Goal: Task Accomplishment & Management: Use online tool/utility

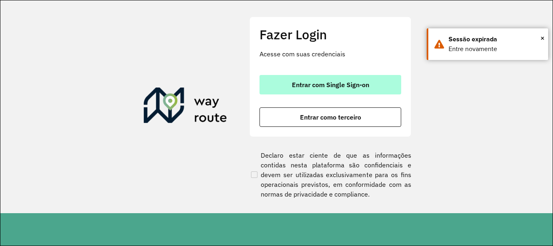
click at [299, 80] on button "Entrar com Single Sign-on" at bounding box center [330, 84] width 142 height 19
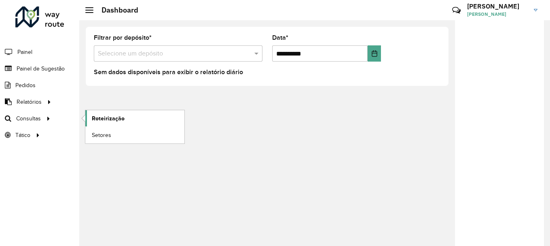
click at [110, 120] on span "Roteirização" at bounding box center [108, 118] width 33 height 8
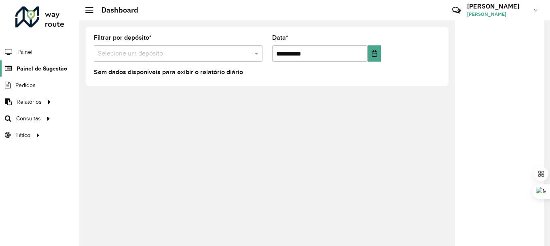
click at [49, 70] on span "Painel de Sugestão" at bounding box center [42, 68] width 51 height 8
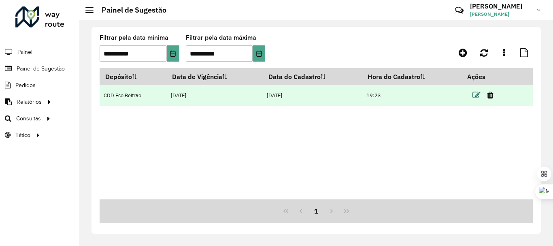
click at [480, 94] on icon at bounding box center [476, 95] width 8 height 8
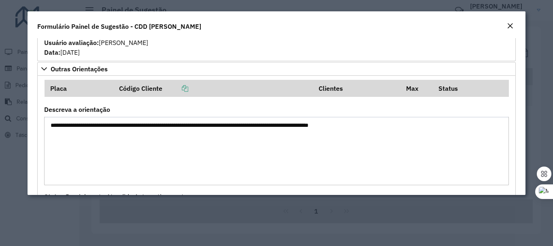
scroll to position [688, 0]
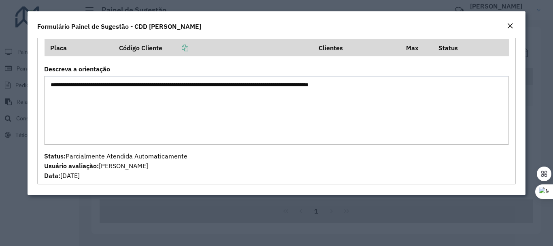
click at [510, 25] on em "Close" at bounding box center [510, 26] width 6 height 6
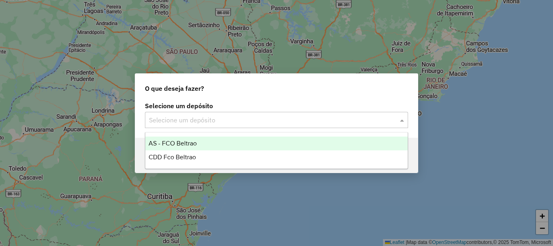
click at [257, 112] on div "Selecione um depósito" at bounding box center [276, 120] width 263 height 16
click at [225, 120] on input "text" at bounding box center [268, 120] width 239 height 10
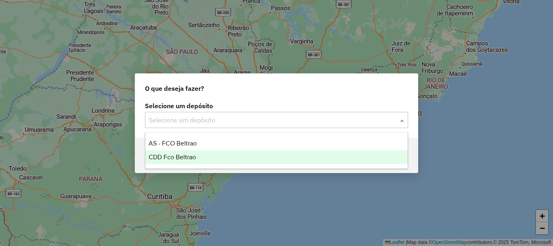
click at [174, 151] on div "CDD Fco Beltrao" at bounding box center [276, 157] width 262 height 14
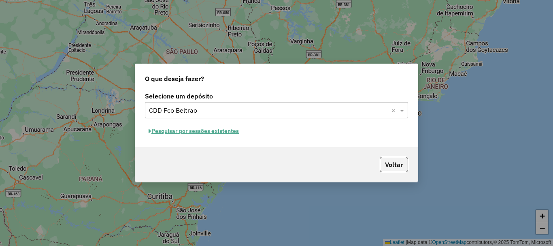
click at [209, 129] on button "Pesquisar por sessões existentes" at bounding box center [194, 131] width 98 height 13
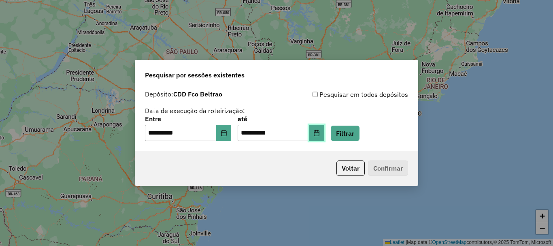
click at [324, 134] on button "Choose Date" at bounding box center [316, 133] width 15 height 16
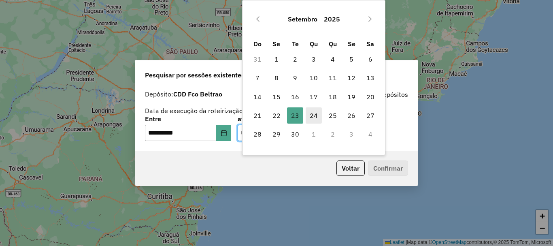
click at [314, 116] on span "24" at bounding box center [314, 115] width 16 height 16
type input "**********"
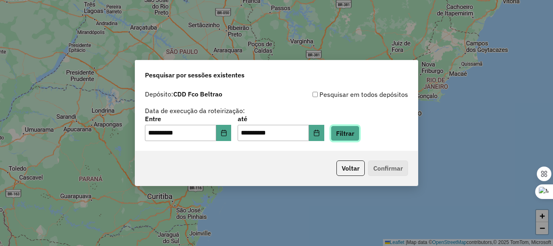
click at [355, 135] on button "Filtrar" at bounding box center [345, 132] width 29 height 15
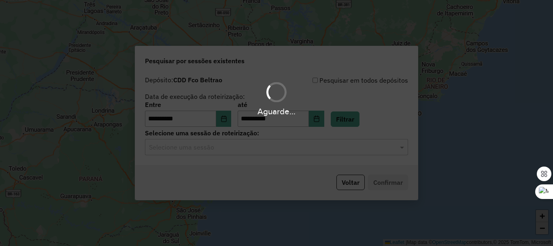
click at [230, 149] on input "text" at bounding box center [268, 147] width 239 height 10
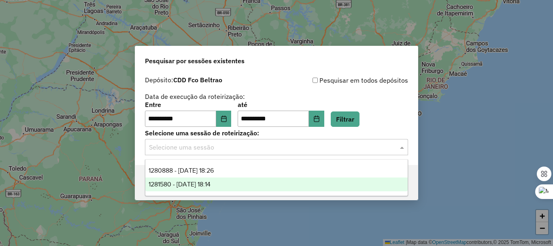
drag, startPoint x: 206, startPoint y: 184, endPoint x: 223, endPoint y: 182, distance: 17.2
click at [205, 184] on span "1281580 - 24/09/2025 18:14" at bounding box center [180, 183] width 62 height 7
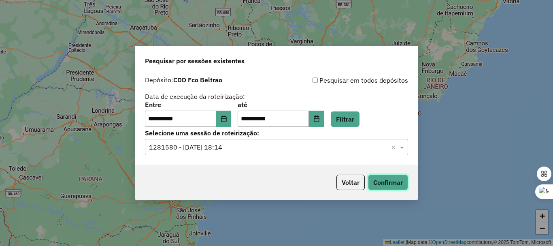
click at [382, 185] on button "Confirmar" at bounding box center [388, 181] width 40 height 15
click at [229, 112] on button "Choose Date" at bounding box center [223, 118] width 15 height 16
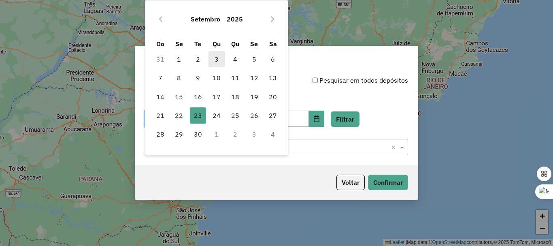
click at [215, 60] on span "3" at bounding box center [216, 59] width 16 height 16
type input "**********"
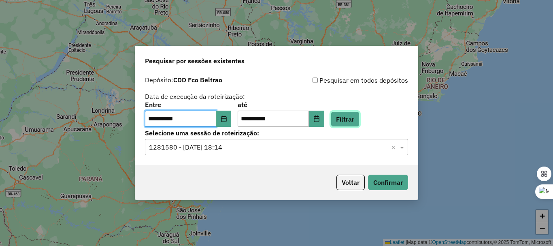
click at [340, 119] on button "Filtrar" at bounding box center [345, 118] width 29 height 15
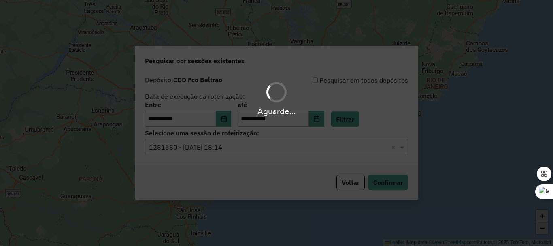
click at [210, 152] on div "Aguarde..." at bounding box center [276, 123] width 553 height 246
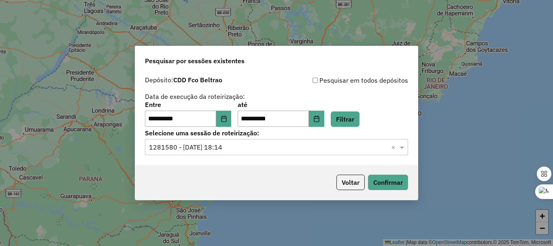
click at [208, 151] on input "text" at bounding box center [268, 147] width 239 height 10
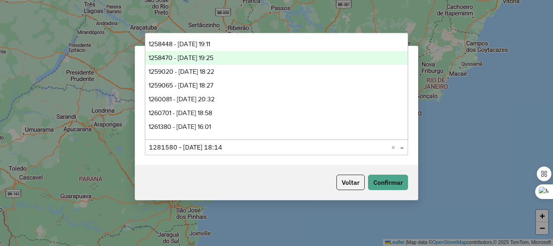
click at [201, 61] on span "1258470 - 03/09/2025 19:25" at bounding box center [181, 57] width 65 height 7
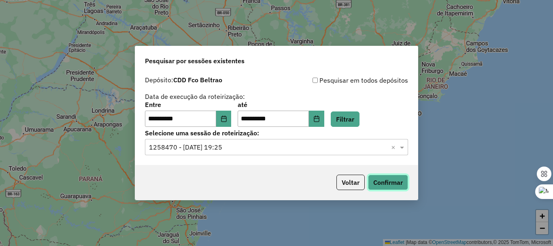
click at [384, 180] on button "Confirmar" at bounding box center [388, 181] width 40 height 15
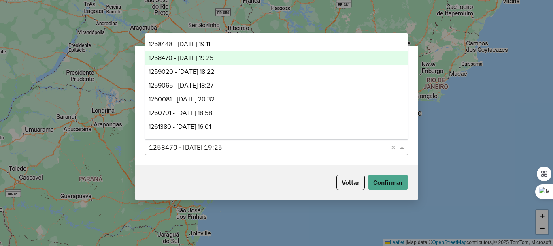
click at [223, 152] on div "Selecione uma sessão × 1258470 - 03/09/2025 19:25 ×" at bounding box center [276, 147] width 263 height 16
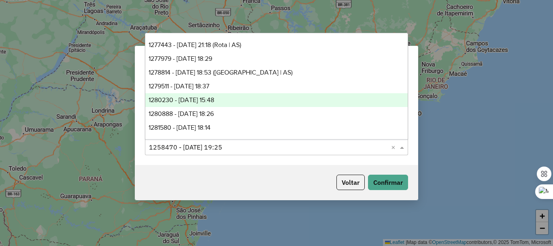
scroll to position [111, 0]
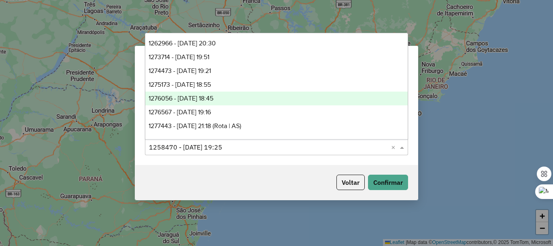
click at [196, 96] on span "1276056 - 15/09/2025 18:45" at bounding box center [181, 98] width 65 height 7
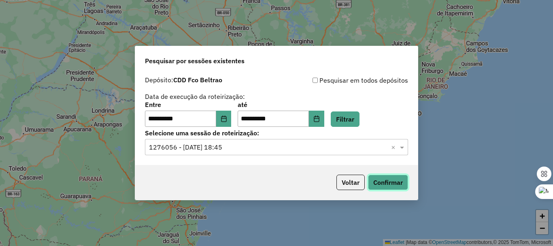
click at [389, 177] on button "Confirmar" at bounding box center [388, 181] width 40 height 15
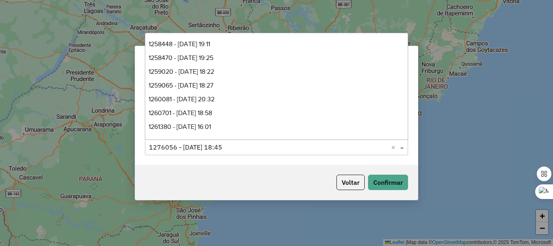
click at [247, 142] on input "text" at bounding box center [268, 147] width 239 height 10
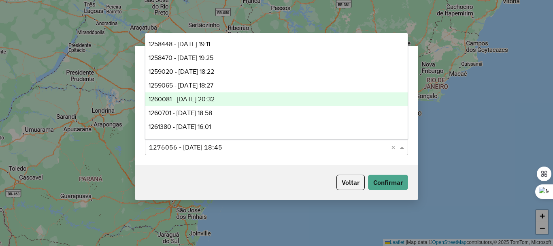
scroll to position [40, 0]
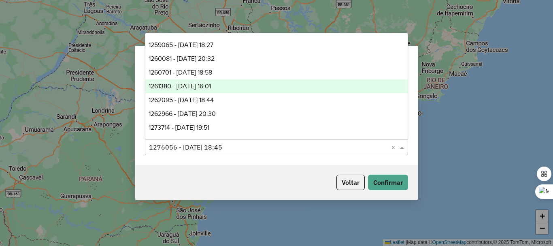
click at [206, 87] on span "1261380 - 08/09/2025 16:01" at bounding box center [180, 86] width 62 height 7
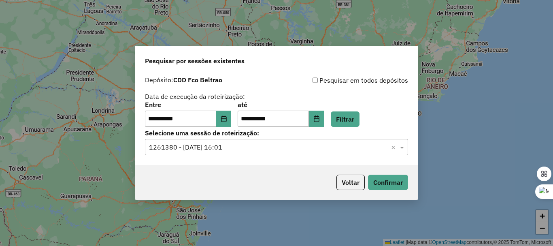
click at [371, 172] on div "Voltar Confirmar" at bounding box center [276, 182] width 282 height 35
click at [376, 179] on button "Confirmar" at bounding box center [388, 181] width 40 height 15
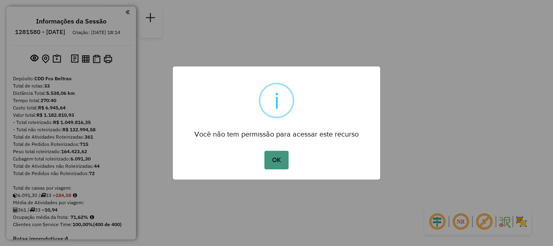
click at [267, 158] on button "OK" at bounding box center [276, 160] width 24 height 19
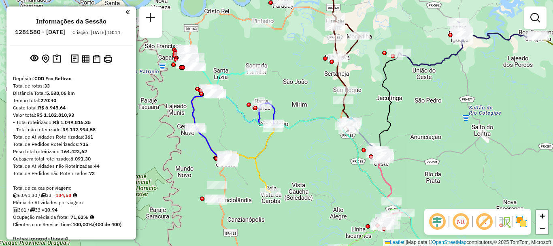
drag, startPoint x: 214, startPoint y: 85, endPoint x: 225, endPoint y: 72, distance: 16.4
click at [225, 72] on icon at bounding box center [221, 73] width 68 height 35
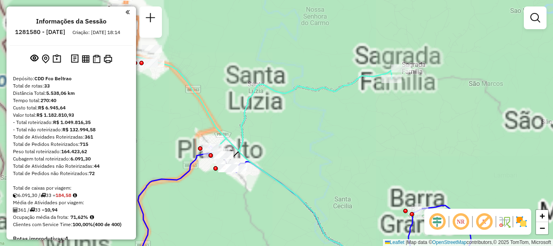
click at [193, 85] on icon at bounding box center [256, 88] width 270 height 141
select select "**********"
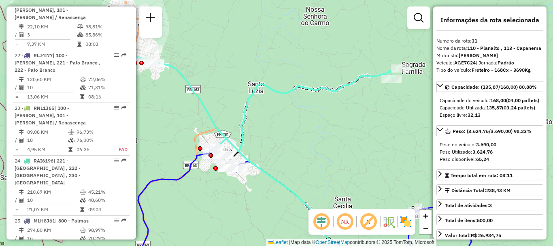
scroll to position [1721, 0]
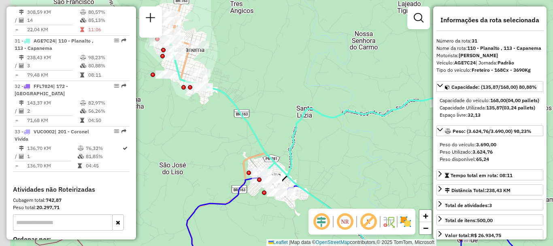
drag, startPoint x: 224, startPoint y: 61, endPoint x: 257, endPoint y: 89, distance: 43.7
click at [257, 89] on div "Janela de atendimento Grade de atendimento Capacidade Transportadoras Veículos …" at bounding box center [276, 123] width 553 height 246
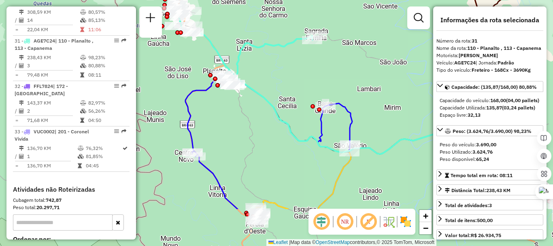
drag, startPoint x: 302, startPoint y: 110, endPoint x: 233, endPoint y: 33, distance: 103.5
click at [233, 33] on div "Janela de atendimento Grade de atendimento Capacidade Transportadoras Veículos …" at bounding box center [276, 123] width 553 height 246
click at [284, 128] on icon at bounding box center [395, 153] width 318 height 234
click at [288, 129] on icon at bounding box center [395, 153] width 318 height 234
click at [290, 132] on icon at bounding box center [395, 153] width 318 height 234
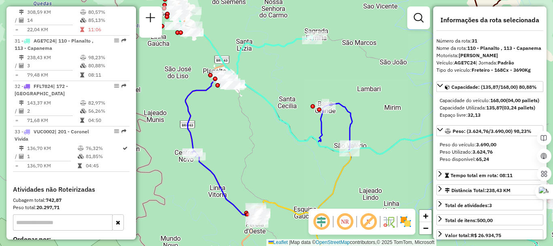
click at [351, 122] on icon at bounding box center [268, 115] width 167 height 83
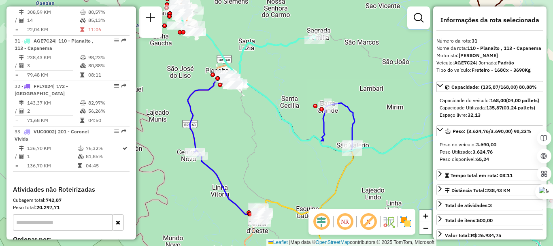
click at [354, 121] on icon at bounding box center [271, 114] width 167 height 83
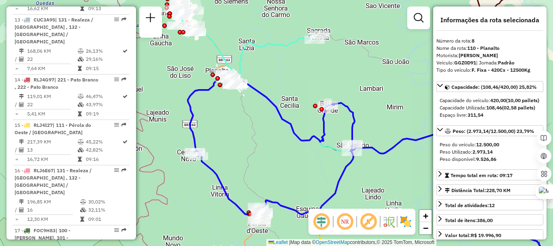
scroll to position [664, 0]
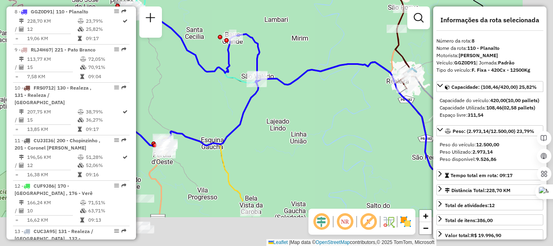
drag, startPoint x: 402, startPoint y: 178, endPoint x: 306, endPoint y: 106, distance: 119.5
click at [306, 108] on div "Janela de atendimento Grade de atendimento Capacidade Transportadoras Veículos …" at bounding box center [276, 123] width 553 height 246
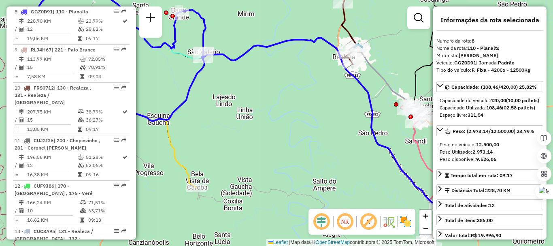
drag, startPoint x: 352, startPoint y: 157, endPoint x: 215, endPoint y: 120, distance: 141.9
click at [230, 117] on div "Janela de atendimento Grade de atendimento Capacidade Transportadoras Veículos …" at bounding box center [276, 123] width 553 height 246
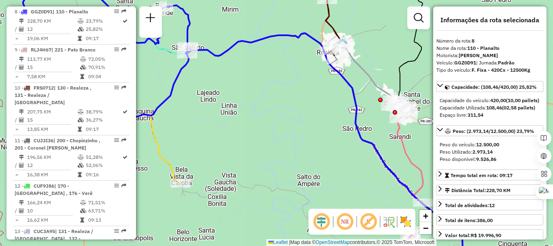
drag, startPoint x: 292, startPoint y: 149, endPoint x: 223, endPoint y: 82, distance: 96.5
click at [223, 82] on div "Janela de atendimento Grade de atendimento Capacidade Transportadoras Veículos …" at bounding box center [276, 123] width 553 height 246
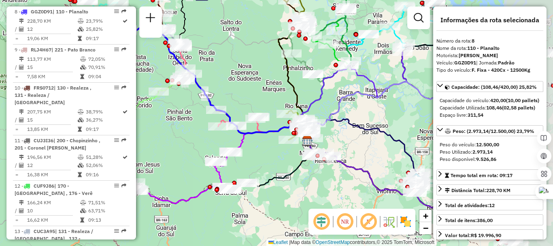
drag, startPoint x: 332, startPoint y: 151, endPoint x: 219, endPoint y: 89, distance: 129.7
click at [219, 89] on div "Janela de atendimento Grade de atendimento Capacidade Transportadoras Veículos …" at bounding box center [276, 123] width 553 height 246
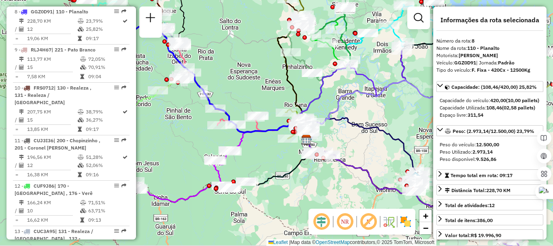
click at [214, 87] on div "Janela de atendimento Grade de atendimento Capacidade Transportadoras Veículos …" at bounding box center [276, 123] width 553 height 246
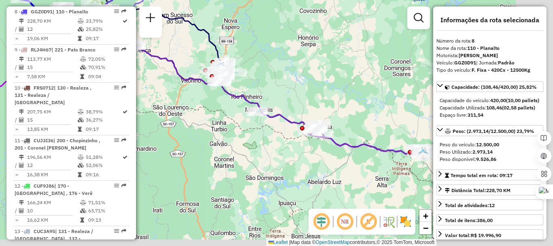
drag, startPoint x: 268, startPoint y: 71, endPoint x: 226, endPoint y: 36, distance: 54.9
click at [225, 34] on div "Janela de atendimento Grade de atendimento Capacidade Transportadoras Veículos …" at bounding box center [276, 123] width 553 height 246
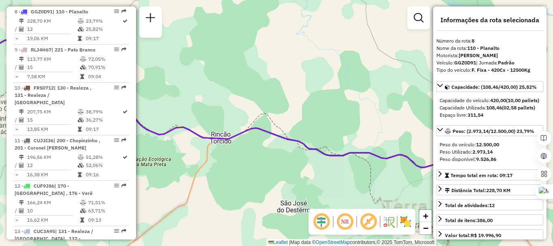
click at [385, 157] on icon at bounding box center [280, 120] width 441 height 121
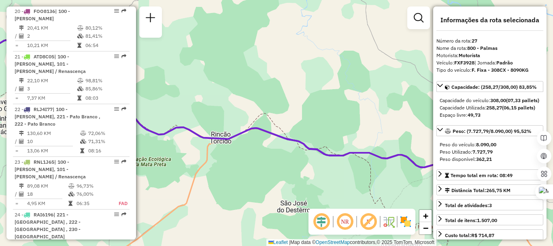
scroll to position [1547, 0]
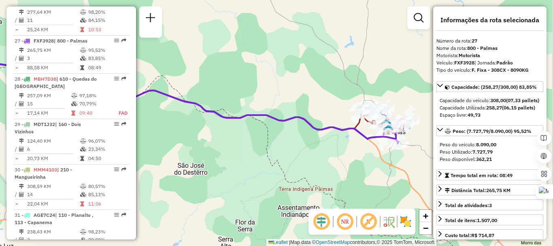
drag, startPoint x: 360, startPoint y: 129, endPoint x: 264, endPoint y: 95, distance: 102.3
click at [264, 95] on div "Janela de atendimento Grade de atendimento Capacidade Transportadoras Veículos …" at bounding box center [276, 123] width 553 height 246
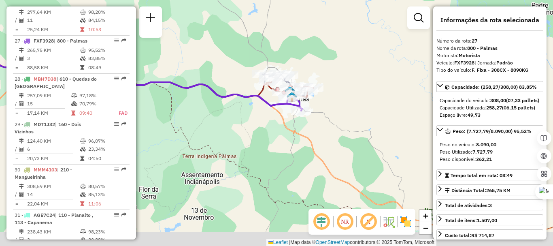
drag, startPoint x: 333, startPoint y: 124, endPoint x: 268, endPoint y: 104, distance: 67.7
click at [268, 104] on icon at bounding box center [81, 49] width 441 height 121
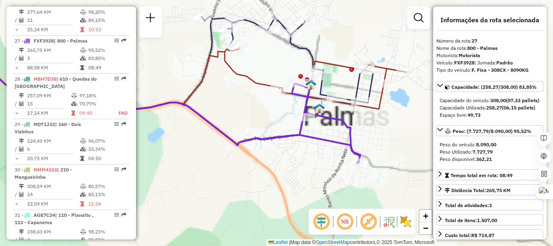
click at [264, 91] on div "Rota 26 - Placa ALG4E84 40919117 - J B P DE SOUZA SUPERMERCADO LTDA Janela de a…" at bounding box center [276, 123] width 553 height 246
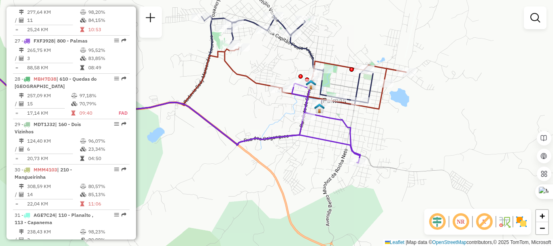
click at [261, 87] on icon at bounding box center [175, 95] width 461 height 97
select select "**********"
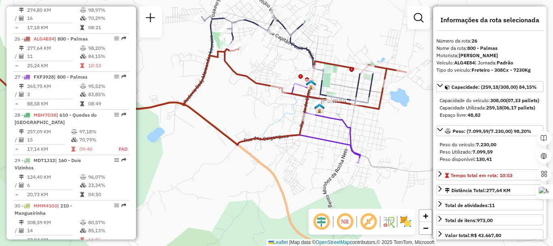
scroll to position [1509, 0]
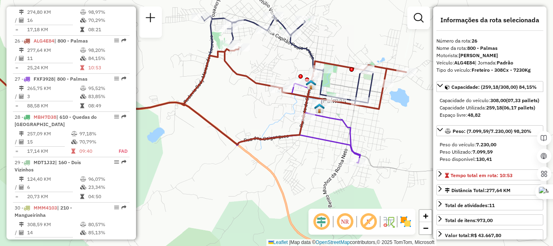
click at [286, 144] on div "Janela de atendimento Grade de atendimento Capacidade Transportadoras Veículos …" at bounding box center [276, 123] width 553 height 246
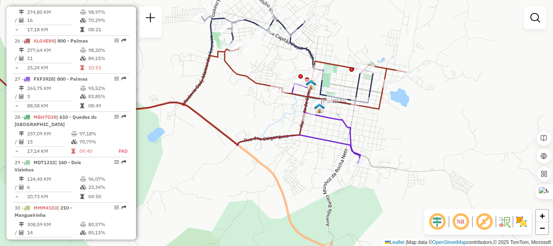
click at [282, 142] on div "Janela de atendimento Grade de atendimento Capacidade Transportadoras Veículos …" at bounding box center [276, 123] width 553 height 246
click at [282, 138] on icon at bounding box center [175, 95] width 461 height 97
select select "**********"
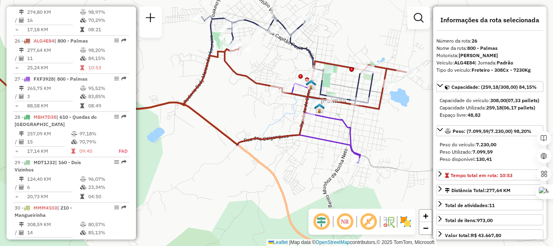
click at [297, 47] on icon at bounding box center [159, 79] width 429 height 129
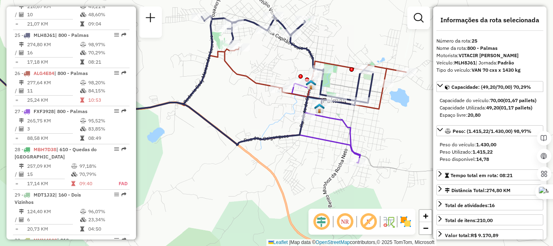
scroll to position [1471, 0]
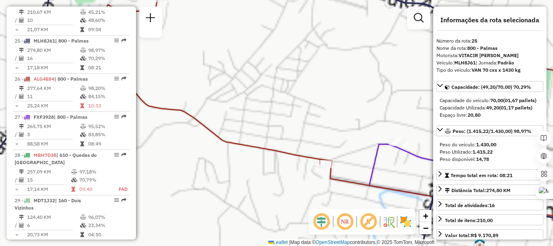
click at [258, 84] on div "Janela de atendimento Grade de atendimento Capacidade Transportadoras Veículos …" at bounding box center [276, 123] width 553 height 246
click at [353, 121] on div "Janela de atendimento Grade de atendimento Capacidade Transportadoras Veículos …" at bounding box center [276, 123] width 553 height 246
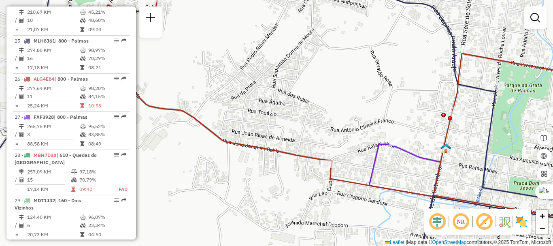
click at [378, 155] on icon at bounding box center [207, 207] width 525 height 126
select select "**********"
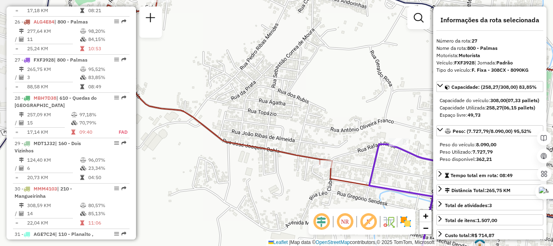
scroll to position [1547, 0]
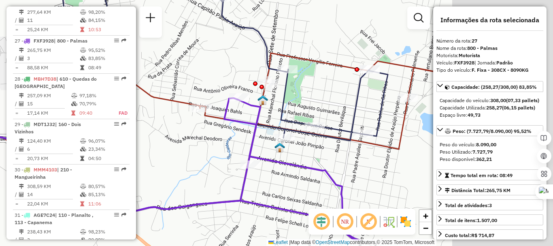
drag, startPoint x: 346, startPoint y: 112, endPoint x: 201, endPoint y: 78, distance: 149.0
click at [201, 78] on div "Janela de atendimento Grade de atendimento Capacidade Transportadoras Veículos …" at bounding box center [276, 123] width 553 height 246
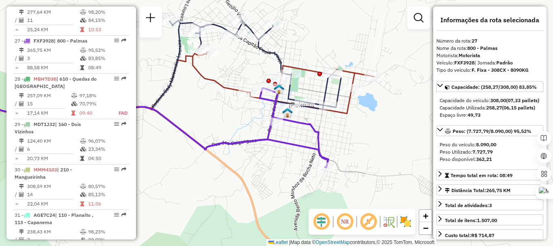
click at [348, 107] on icon at bounding box center [159, 99] width 429 height 97
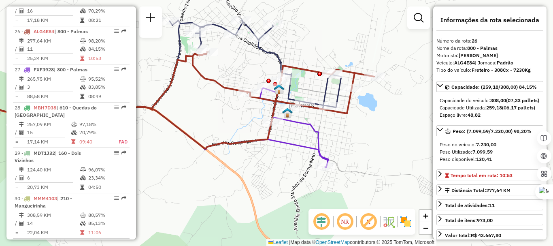
scroll to position [1509, 0]
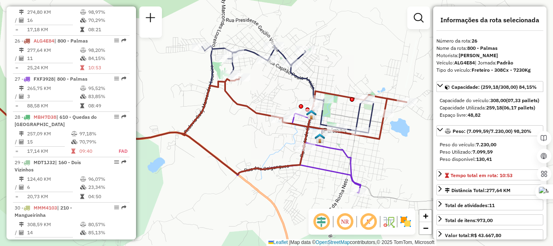
click at [298, 78] on icon at bounding box center [159, 109] width 429 height 129
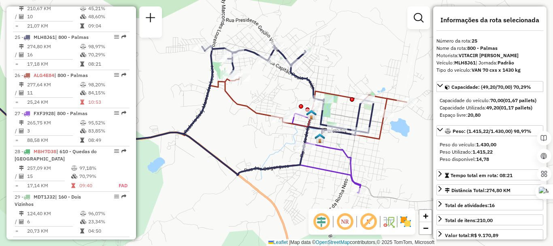
scroll to position [1471, 0]
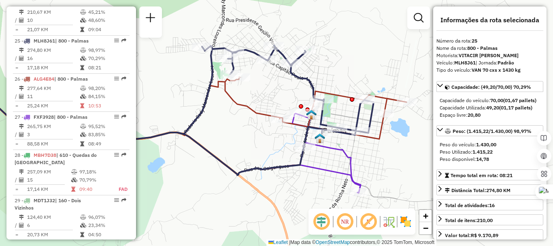
click at [256, 112] on icon at bounding box center [176, 125] width 462 height 97
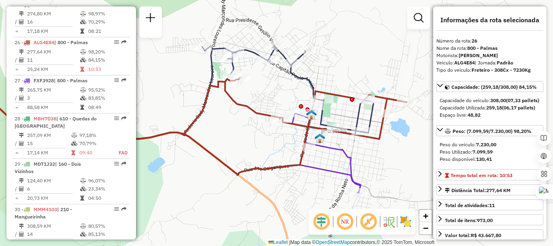
scroll to position [1509, 0]
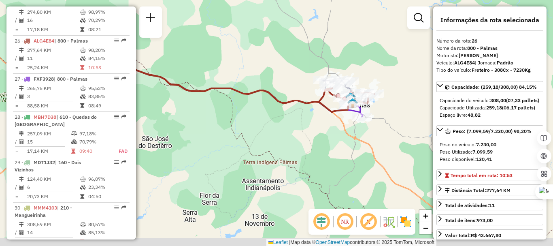
drag, startPoint x: 266, startPoint y: 121, endPoint x: 270, endPoint y: 117, distance: 5.4
click at [272, 120] on div "Janela de atendimento Grade de atendimento Capacidade Transportadoras Veículos …" at bounding box center [276, 123] width 553 height 246
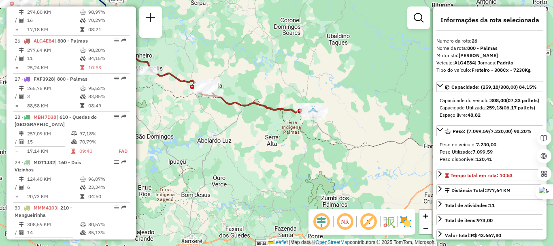
drag, startPoint x: 272, startPoint y: 115, endPoint x: 246, endPoint y: 114, distance: 25.9
click at [272, 119] on div "Janela de atendimento Grade de atendimento Capacidade Transportadoras Veículos …" at bounding box center [276, 123] width 553 height 246
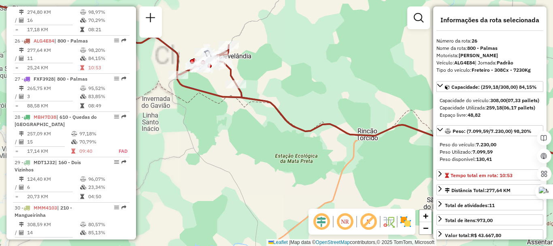
drag, startPoint x: 242, startPoint y: 122, endPoint x: 261, endPoint y: 125, distance: 19.7
click at [261, 125] on div "Janela de atendimento Grade de atendimento Capacidade Transportadoras Veículos …" at bounding box center [276, 123] width 553 height 246
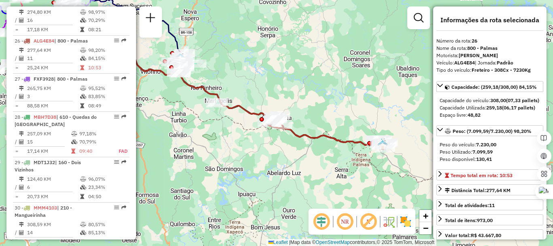
drag, startPoint x: 224, startPoint y: 129, endPoint x: 239, endPoint y: 137, distance: 17.0
click at [259, 146] on div "Janela de atendimento Grade de atendimento Capacidade Transportadoras Veículos …" at bounding box center [276, 123] width 553 height 246
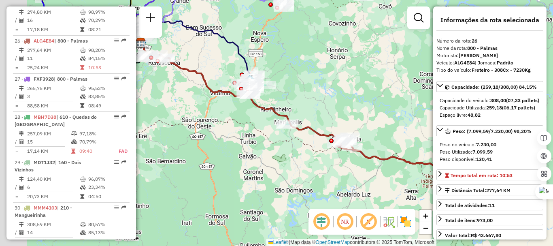
drag, startPoint x: 223, startPoint y: 133, endPoint x: 238, endPoint y: 138, distance: 15.7
click at [242, 137] on div "Janela de atendimento Grade de atendimento Capacidade Transportadoras Veículos …" at bounding box center [276, 123] width 553 height 246
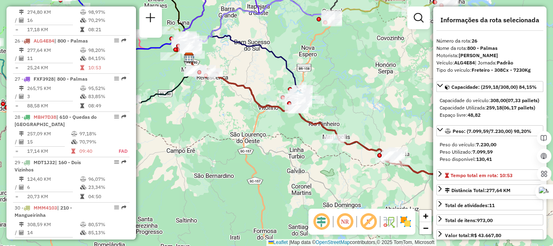
drag, startPoint x: 215, startPoint y: 116, endPoint x: 270, endPoint y: 125, distance: 55.4
click at [263, 122] on div "Janela de atendimento Grade de atendimento Capacidade Transportadoras Veículos …" at bounding box center [276, 123] width 553 height 246
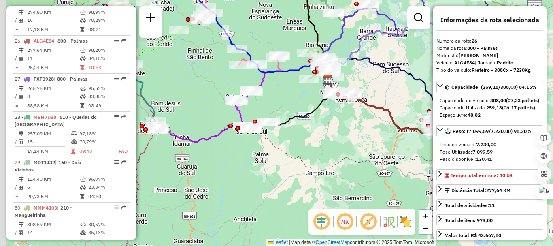
drag, startPoint x: 242, startPoint y: 152, endPoint x: 264, endPoint y: 146, distance: 22.7
click at [282, 152] on div "Janela de atendimento Grade de atendimento Capacidade Transportadoras Veículos …" at bounding box center [276, 123] width 553 height 246
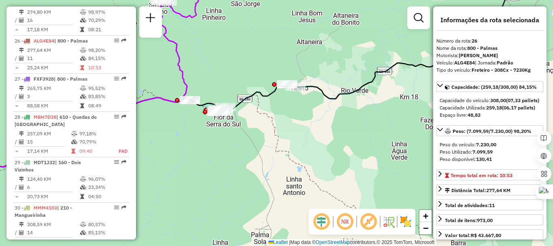
click at [185, 84] on icon at bounding box center [76, 70] width 263 height 191
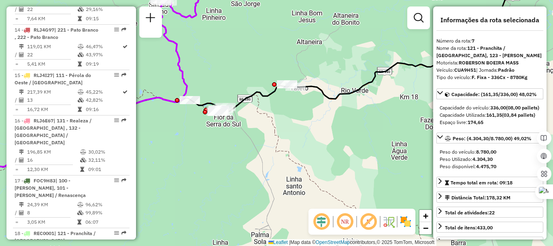
scroll to position [611, 0]
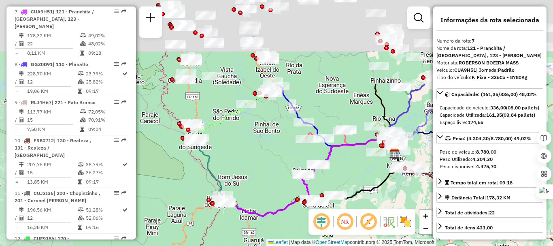
drag, startPoint x: 208, startPoint y: 92, endPoint x: 267, endPoint y: 177, distance: 103.8
click at [268, 178] on div "Janela de atendimento Grade de atendimento Capacidade Transportadoras Veículos …" at bounding box center [276, 123] width 553 height 246
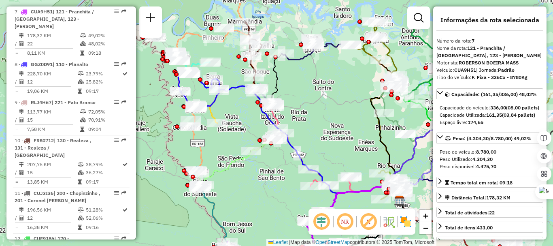
drag, startPoint x: 264, startPoint y: 161, endPoint x: 259, endPoint y: 187, distance: 26.4
click at [266, 194] on div "Janela de atendimento Grade de atendimento Capacidade Transportadoras Veículos …" at bounding box center [276, 123] width 553 height 246
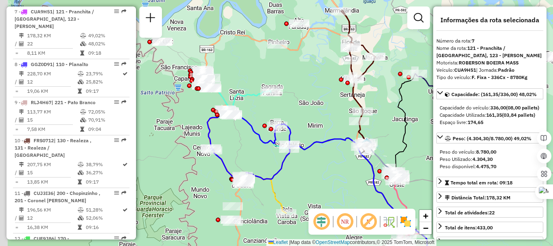
drag, startPoint x: 238, startPoint y: 76, endPoint x: 243, endPoint y: 85, distance: 11.2
click at [244, 85] on div "Janela de atendimento Grade de atendimento Capacidade Transportadoras Veículos …" at bounding box center [276, 123] width 553 height 246
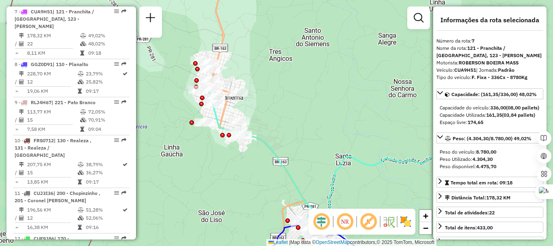
click at [262, 144] on icon at bounding box center [344, 160] width 270 height 141
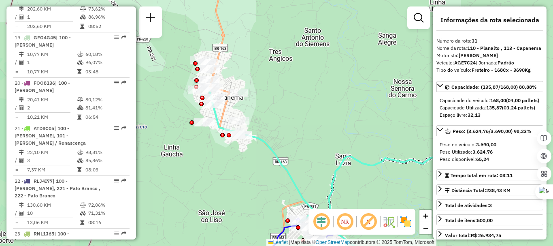
scroll to position [1721, 0]
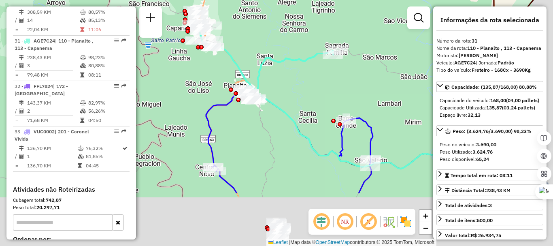
drag, startPoint x: 346, startPoint y: 159, endPoint x: 316, endPoint y: 72, distance: 91.9
click at [321, 76] on div "Janela de atendimento Grade de atendimento Capacidade Transportadoras Veículos …" at bounding box center [276, 123] width 553 height 246
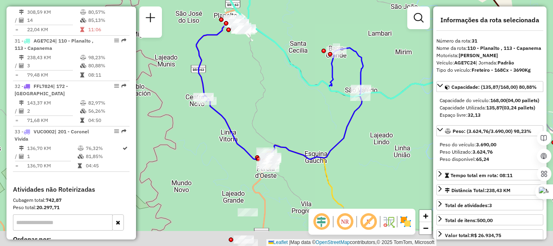
drag, startPoint x: 235, startPoint y: 167, endPoint x: 233, endPoint y: 115, distance: 52.3
click at [224, 103] on div "Janela de atendimento Grade de atendimento Capacidade Transportadoras Veículos …" at bounding box center [276, 123] width 553 height 246
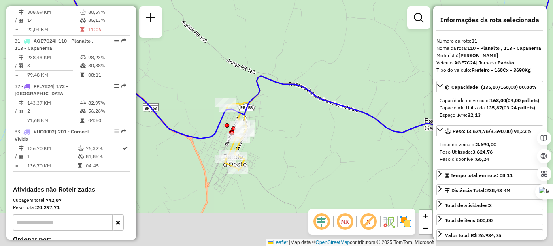
drag, startPoint x: 275, startPoint y: 166, endPoint x: 274, endPoint y: 102, distance: 63.5
click at [274, 102] on div "Janela de atendimento Grade de atendimento Capacidade Transportadoras Veículos …" at bounding box center [276, 123] width 553 height 246
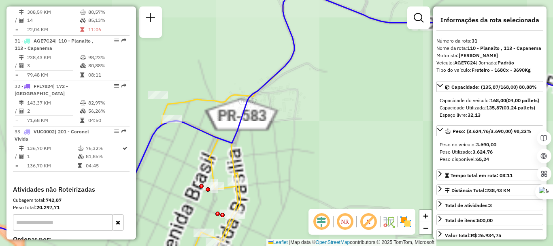
click at [217, 103] on icon at bounding box center [384, 130] width 446 height 279
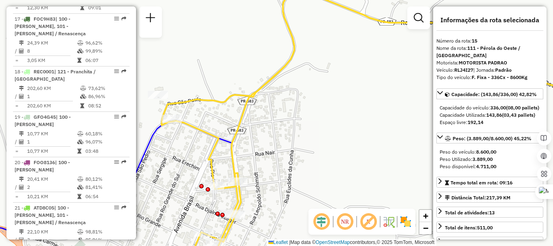
scroll to position [974, 0]
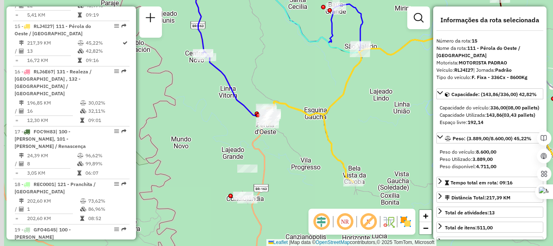
drag, startPoint x: 268, startPoint y: 159, endPoint x: 276, endPoint y: 140, distance: 20.3
click at [288, 155] on div "Janela de atendimento Grade de atendimento Capacidade Transportadoras Veículos …" at bounding box center [276, 123] width 553 height 246
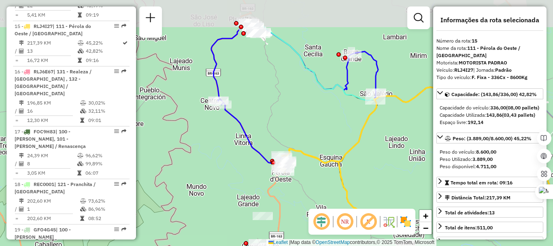
drag, startPoint x: 239, startPoint y: 112, endPoint x: 256, endPoint y: 152, distance: 42.6
click at [254, 161] on div "Janela de atendimento Grade de atendimento Capacidade Transportadoras Veículos …" at bounding box center [276, 123] width 553 height 246
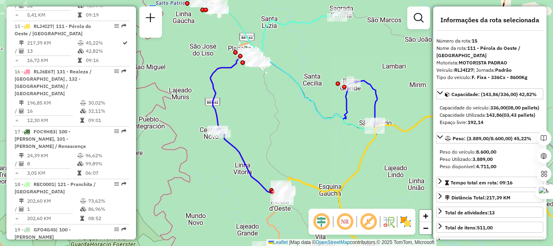
click at [272, 141] on div "Janela de atendimento Grade de atendimento Capacidade Transportadoras Veículos …" at bounding box center [276, 123] width 553 height 246
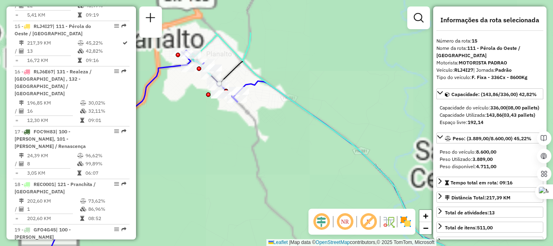
drag, startPoint x: 261, startPoint y: 150, endPoint x: 262, endPoint y: 158, distance: 8.2
click at [262, 157] on div "Janela de atendimento Grade de atendimento Capacidade Transportadoras Veículos …" at bounding box center [276, 123] width 553 height 246
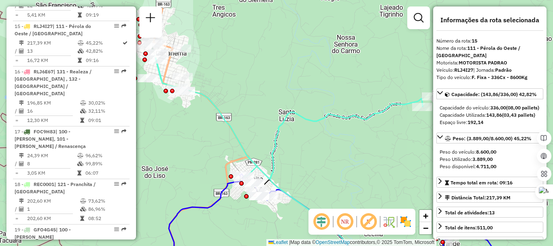
drag, startPoint x: 245, startPoint y: 46, endPoint x: 275, endPoint y: 133, distance: 91.8
click at [276, 133] on div "Janela de atendimento Grade de atendimento Capacidade Transportadoras Veículos …" at bounding box center [276, 123] width 553 height 246
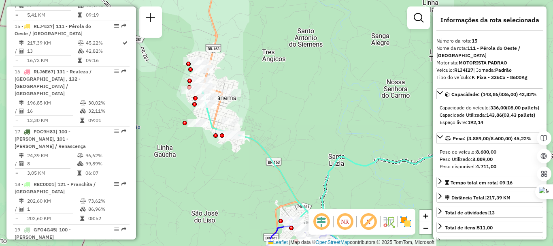
drag, startPoint x: 263, startPoint y: 106, endPoint x: 299, endPoint y: 129, distance: 42.3
click at [298, 131] on div "Janela de atendimento Grade de atendimento Capacidade Transportadoras Veículos …" at bounding box center [276, 123] width 553 height 246
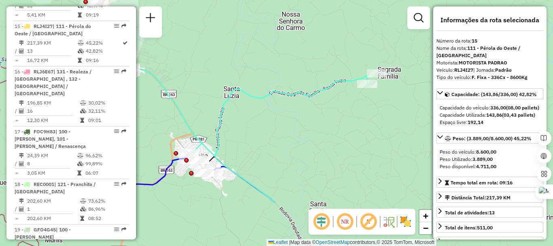
drag, startPoint x: 286, startPoint y: 109, endPoint x: 151, endPoint y: 30, distance: 156.2
click at [152, 30] on hb-router-mapa "Informações da Sessão 1281580 - 24/09/2025 Criação: 23/09/2025 18:14 Depósito: …" at bounding box center [276, 123] width 553 height 246
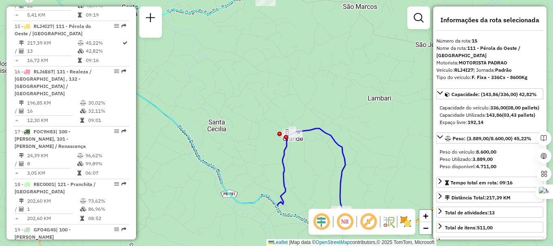
drag, startPoint x: 261, startPoint y: 98, endPoint x: 194, endPoint y: 38, distance: 90.0
click at [193, 34] on div "Janela de atendimento Grade de atendimento Capacidade Transportadoras Veículos …" at bounding box center [276, 123] width 553 height 246
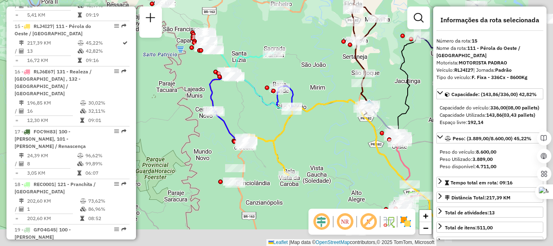
drag, startPoint x: 314, startPoint y: 96, endPoint x: 261, endPoint y: 53, distance: 68.8
click at [261, 53] on div "Janela de atendimento Grade de atendimento Capacidade Transportadoras Veículos …" at bounding box center [276, 123] width 553 height 246
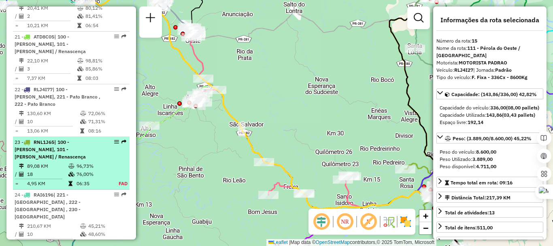
scroll to position [1297, 0]
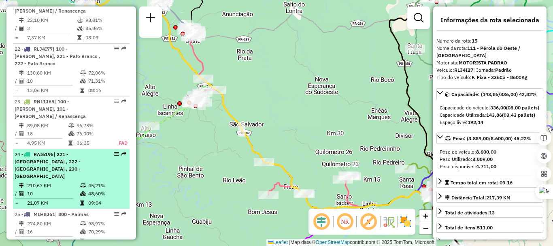
click at [56, 151] on div "24 - RAI6196 | 221 - Pato Branco , 222 - Pato Branco , 230 - Mariópolis" at bounding box center [58, 165] width 86 height 29
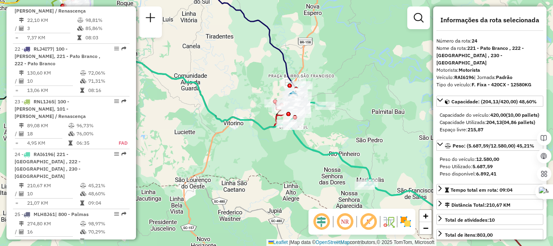
click at [318, 157] on icon at bounding box center [281, 134] width 393 height 179
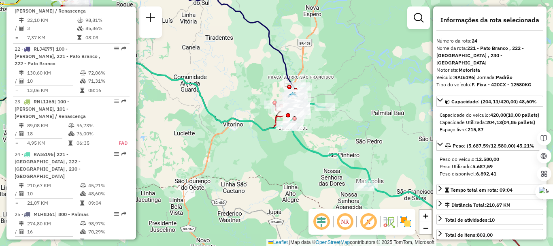
click at [316, 157] on icon at bounding box center [281, 135] width 393 height 179
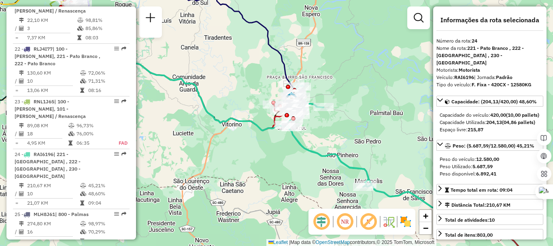
click at [318, 153] on icon at bounding box center [279, 135] width 393 height 179
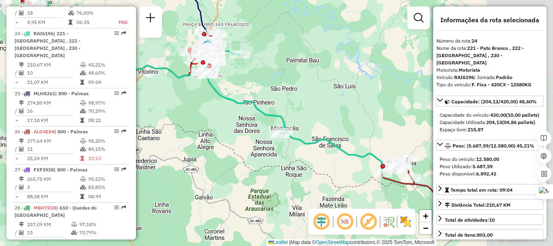
drag, startPoint x: 320, startPoint y: 152, endPoint x: 232, endPoint y: 99, distance: 102.9
click at [232, 99] on icon at bounding box center [196, 82] width 393 height 179
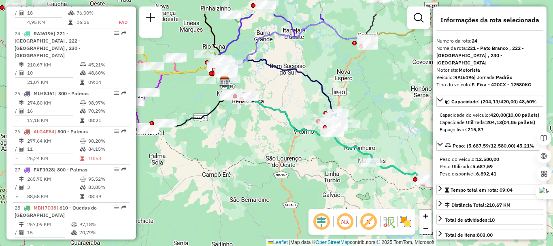
drag, startPoint x: 250, startPoint y: 121, endPoint x: 350, endPoint y: 158, distance: 105.8
click at [352, 161] on div "Janela de atendimento Grade de atendimento Capacidade Transportadoras Veículos …" at bounding box center [276, 123] width 553 height 246
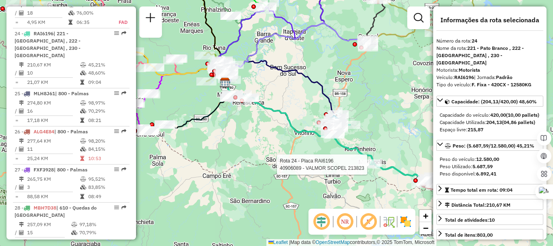
click at [297, 133] on icon at bounding box center [328, 139] width 197 height 90
click at [298, 132] on icon at bounding box center [328, 139] width 197 height 90
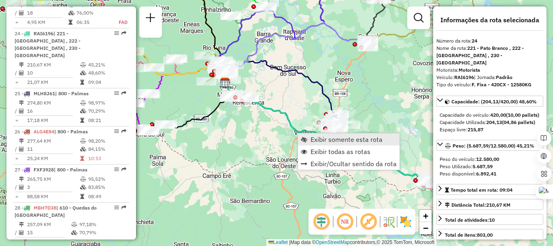
click at [334, 140] on span "Exibir somente esta rota" at bounding box center [346, 139] width 72 height 6
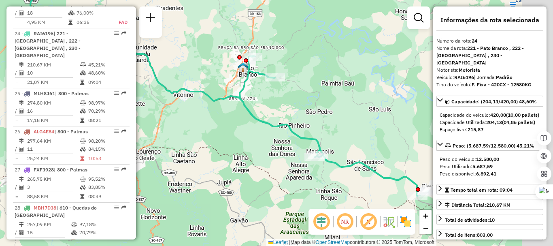
drag, startPoint x: 331, startPoint y: 121, endPoint x: 294, endPoint y: 102, distance: 42.0
click at [294, 102] on div "Janela de atendimento Grade de atendimento Capacidade Transportadoras Veículos …" at bounding box center [276, 123] width 553 height 246
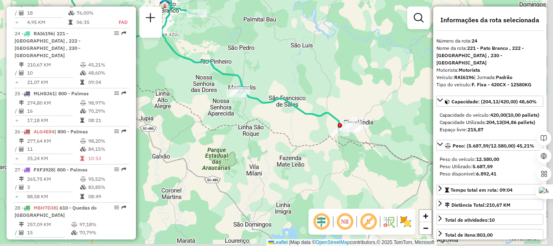
drag, startPoint x: 316, startPoint y: 127, endPoint x: 248, endPoint y: 68, distance: 90.4
click at [248, 68] on div "Janela de atendimento Grade de atendimento Capacidade Transportadoras Veículos …" at bounding box center [276, 123] width 553 height 246
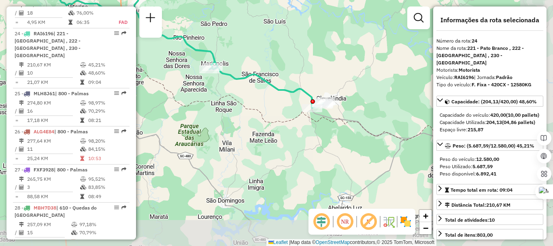
drag, startPoint x: 357, startPoint y: 96, endPoint x: 277, endPoint y: 85, distance: 81.3
click at [313, 85] on div "Janela de atendimento Grade de atendimento Capacidade Transportadoras Veículos …" at bounding box center [276, 123] width 553 height 246
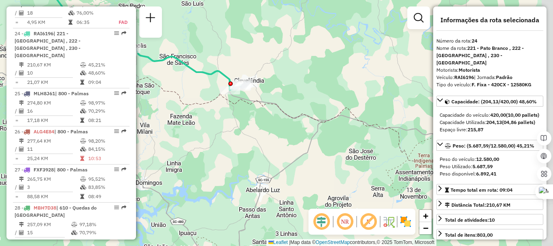
drag, startPoint x: 272, startPoint y: 62, endPoint x: 242, endPoint y: 55, distance: 30.2
click at [245, 55] on div "Janela de atendimento Grade de atendimento Capacidade Transportadoras Veículos …" at bounding box center [276, 123] width 553 height 246
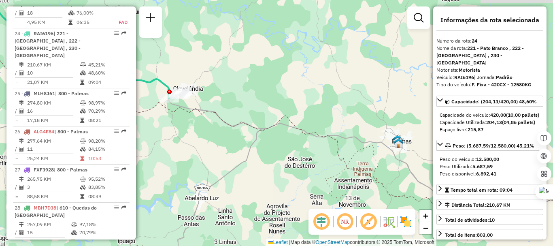
drag, startPoint x: 315, startPoint y: 84, endPoint x: 198, endPoint y: 91, distance: 117.2
click at [199, 92] on div "Janela de atendimento Grade de atendimento Capacidade Transportadoras Veículos …" at bounding box center [276, 123] width 553 height 246
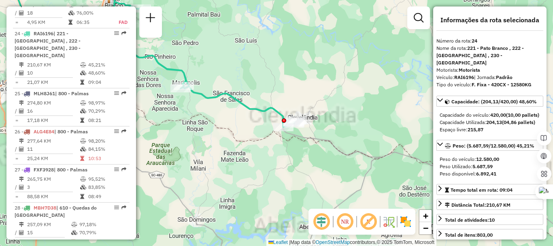
click at [206, 91] on div "Janela de atendimento Grade de atendimento Capacidade Transportadoras Veículos …" at bounding box center [276, 123] width 553 height 246
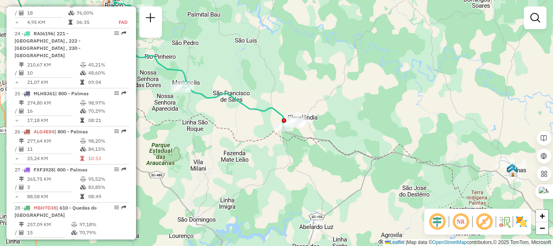
click at [208, 96] on icon at bounding box center [132, 50] width 323 height 151
select select "**********"
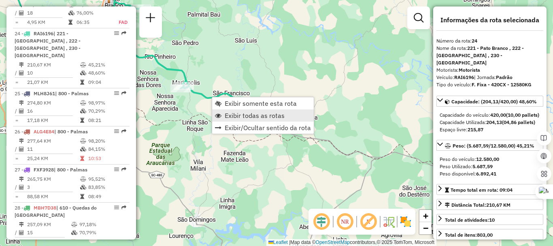
click at [258, 115] on span "Exibir todas as rotas" at bounding box center [255, 115] width 60 height 6
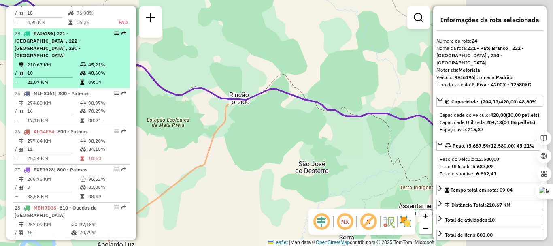
drag, startPoint x: 212, startPoint y: 74, endPoint x: 105, endPoint y: 40, distance: 112.6
click at [105, 41] on hb-router-mapa "Informações da Sessão 1281580 - 24/09/2025 Criação: 23/09/2025 18:14 Depósito: …" at bounding box center [276, 123] width 553 height 246
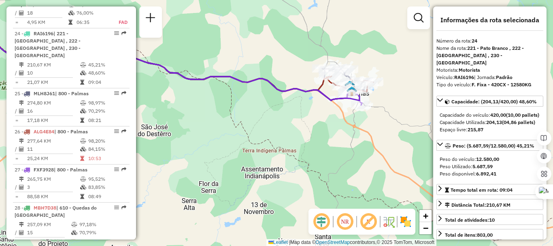
drag, startPoint x: 327, startPoint y: 104, endPoint x: 323, endPoint y: 123, distance: 20.3
click at [323, 123] on div "Rota 25 - Placa MLH8J61 40916168 - 49.435.330 EVILAZIO Rota 24 - Placa RAI6196 …" at bounding box center [276, 123] width 553 height 246
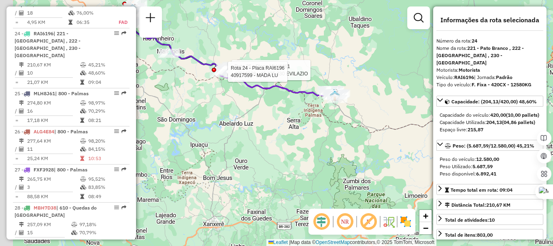
drag, startPoint x: 301, startPoint y: 147, endPoint x: 266, endPoint y: 121, distance: 43.5
click at [323, 161] on div "Rota 25 - Placa MLH8J61 40916168 - 49.435.330 EVILAZIO Rota 24 - Placa RAI6196 …" at bounding box center [276, 123] width 553 height 246
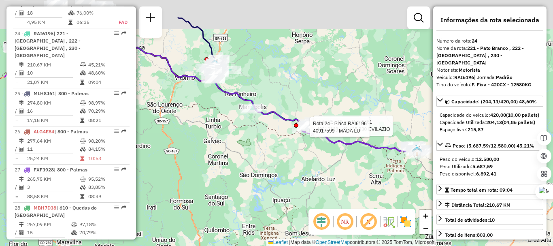
drag, startPoint x: 240, startPoint y: 112, endPoint x: 329, endPoint y: 129, distance: 90.6
click at [337, 131] on div "Rota 25 - Placa MLH8J61 40916168 - 49.435.330 EVILAZIO Rota 24 - Placa RAI6196 …" at bounding box center [276, 123] width 553 height 246
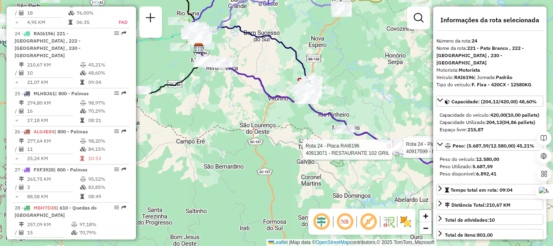
drag, startPoint x: 232, startPoint y: 146, endPoint x: 294, endPoint y: 183, distance: 72.1
click at [299, 180] on div "Rota 25 - Placa MLH8J61 40916168 - 49.435.330 EVILAZIO Rota 24 - Placa RAI6196 …" at bounding box center [276, 123] width 553 height 246
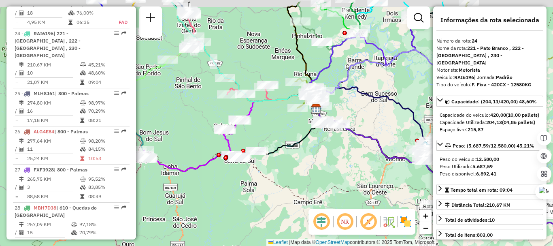
drag, startPoint x: 259, startPoint y: 108, endPoint x: 284, endPoint y: 115, distance: 26.2
click at [285, 118] on div "Rota 25 - Placa MLH8J61 40916168 - 49.435.330 EVILAZIO Rota 24 - Placa RAI6196 …" at bounding box center [276, 123] width 553 height 246
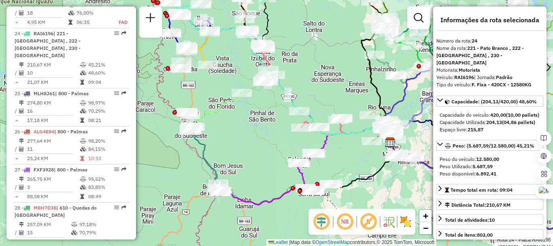
drag, startPoint x: 188, startPoint y: 90, endPoint x: 274, endPoint y: 152, distance: 106.4
click at [274, 149] on div "Rota 25 - Placa MLH8J61 40916168 - 49.435.330 EVILAZIO Rota 24 - Placa RAI6196 …" at bounding box center [276, 123] width 553 height 246
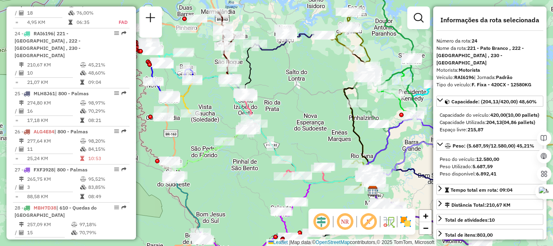
drag, startPoint x: 229, startPoint y: 74, endPoint x: 185, endPoint y: 89, distance: 45.8
click at [185, 89] on icon at bounding box center [271, 133] width 203 height 115
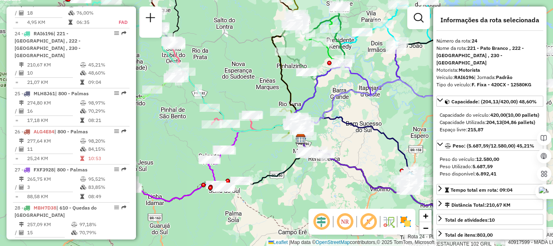
drag, startPoint x: 265, startPoint y: 96, endPoint x: 196, endPoint y: 54, distance: 80.8
click at [200, 55] on div "Rota 25 - Placa MLH8J61 40916168 - 49.435.330 EVILAZIO Rota 24 - Placa RAI6196 …" at bounding box center [276, 123] width 553 height 246
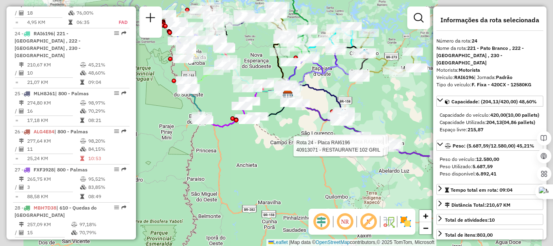
drag, startPoint x: 297, startPoint y: 122, endPoint x: 239, endPoint y: 106, distance: 59.5
click at [239, 115] on div "Rota 25 - Placa MLH8J61 40916168 - 49.435.330 EVILAZIO Rota 24 - Placa RAI6196 …" at bounding box center [276, 123] width 553 height 246
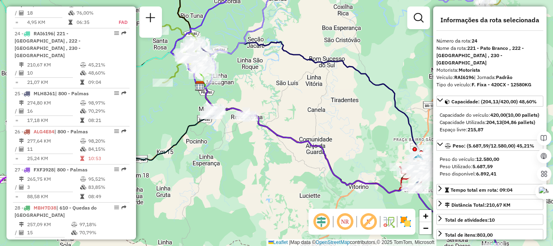
click at [307, 64] on icon at bounding box center [305, 117] width 240 height 151
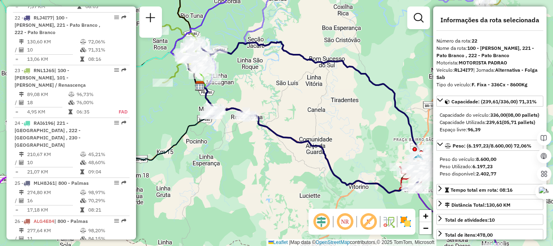
scroll to position [1313, 0]
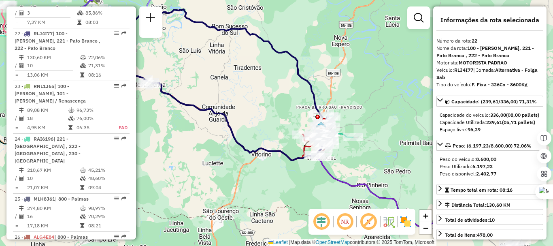
drag, startPoint x: 354, startPoint y: 102, endPoint x: 257, endPoint y: 70, distance: 102.4
click at [257, 70] on div "Janela de atendimento Grade de atendimento Capacidade Transportadoras Veículos …" at bounding box center [276, 123] width 553 height 246
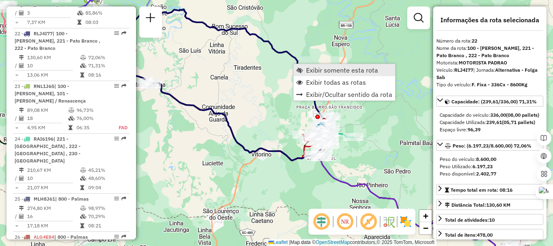
click at [321, 72] on span "Exibir somente esta rota" at bounding box center [342, 70] width 72 height 6
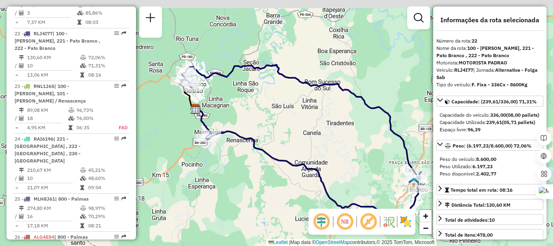
drag, startPoint x: 328, startPoint y: 117, endPoint x: 359, endPoint y: 138, distance: 37.3
click at [359, 138] on div "Janela de atendimento Grade de atendimento Capacidade Transportadoras Veículos …" at bounding box center [276, 123] width 553 height 246
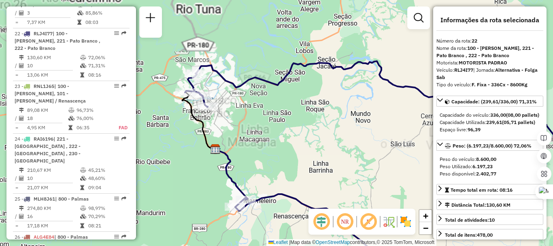
drag, startPoint x: 270, startPoint y: 106, endPoint x: 314, endPoint y: 115, distance: 44.4
click at [316, 114] on div "Janela de atendimento Grade de atendimento Capacidade Transportadoras Veículos …" at bounding box center [276, 123] width 553 height 246
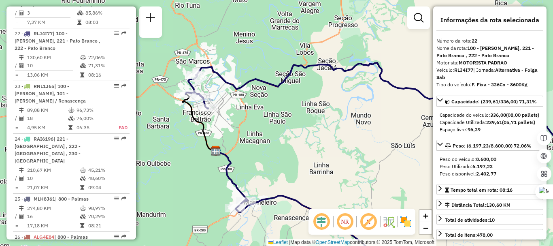
click at [267, 86] on icon at bounding box center [396, 166] width 422 height 207
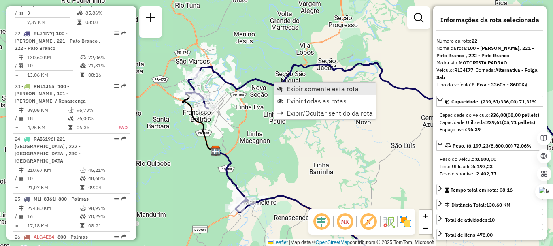
click at [303, 88] on span "Exibir somente esta rota" at bounding box center [323, 88] width 72 height 6
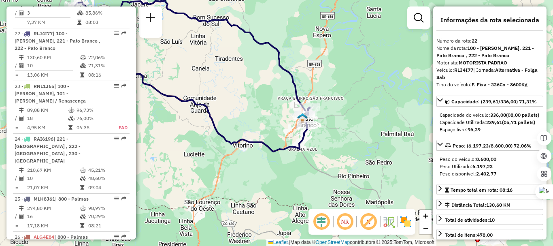
drag, startPoint x: 324, startPoint y: 117, endPoint x: 236, endPoint y: 70, distance: 99.6
click at [236, 70] on div "Janela de atendimento Grade de atendimento Capacidade Transportadoras Veículos …" at bounding box center [276, 123] width 553 height 246
click at [240, 138] on icon at bounding box center [189, 75] width 240 height 151
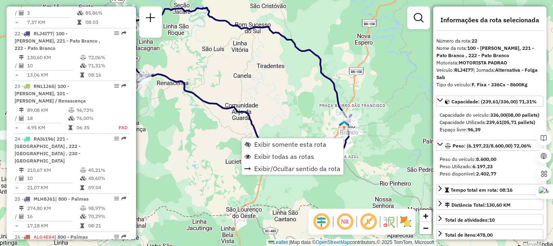
drag, startPoint x: 265, startPoint y: 80, endPoint x: 299, endPoint y: 84, distance: 33.8
click at [298, 89] on div "Janela de atendimento Grade de atendimento Capacidade Transportadoras Veículos …" at bounding box center [276, 123] width 553 height 246
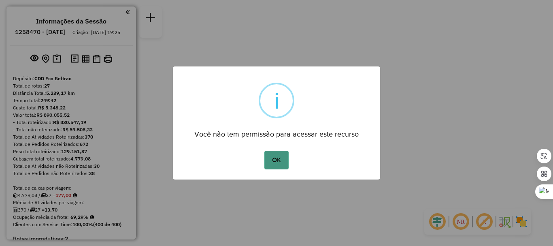
click at [287, 159] on button "OK" at bounding box center [276, 160] width 24 height 19
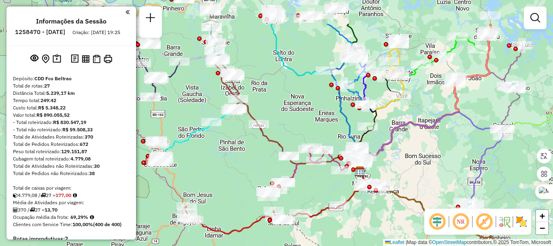
drag, startPoint x: 246, startPoint y: 155, endPoint x: 314, endPoint y: 193, distance: 77.2
click at [320, 195] on div "Janela de atendimento Grade de atendimento Capacidade Transportadoras Veículos …" at bounding box center [276, 123] width 553 height 246
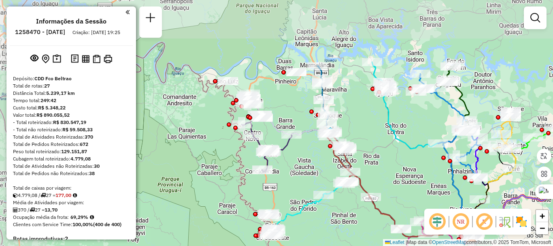
drag, startPoint x: 267, startPoint y: 151, endPoint x: 382, endPoint y: 220, distance: 134.1
click at [382, 220] on div "Janela de atendimento Grade de atendimento Capacidade Transportadoras Veículos …" at bounding box center [276, 123] width 553 height 246
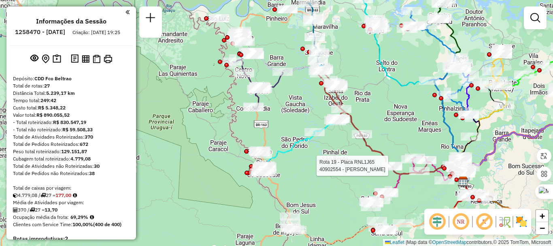
drag, startPoint x: 297, startPoint y: 73, endPoint x: 280, endPoint y: 32, distance: 44.6
click at [280, 32] on div "Rota 19 - Placa RNL1J65 40902554 - NADIR CAVARZAN Janela de atendimento Grade d…" at bounding box center [276, 123] width 553 height 246
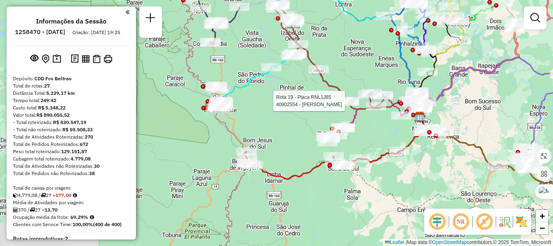
drag, startPoint x: 292, startPoint y: 179, endPoint x: 251, endPoint y: 127, distance: 65.7
click at [253, 127] on div "Rota 19 - Placa RNL1J65 40902554 - NADIR CAVARZAN Janela de atendimento Grade d…" at bounding box center [276, 123] width 553 height 246
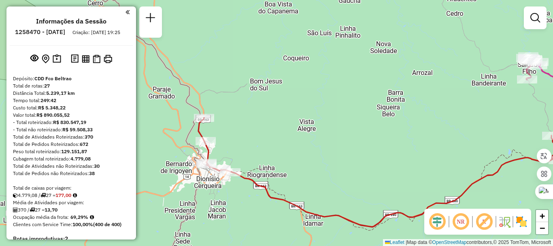
drag, startPoint x: 238, startPoint y: 133, endPoint x: 233, endPoint y: 168, distance: 34.7
click at [233, 168] on div "Rota 19 - Placa RNL1J65 40902554 - NADIR CAVARZAN Janela de atendimento Grade d…" at bounding box center [276, 123] width 553 height 246
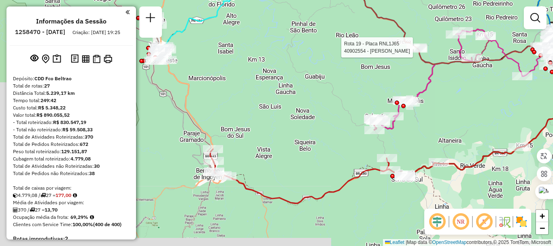
drag, startPoint x: 250, startPoint y: 124, endPoint x: 246, endPoint y: 149, distance: 26.0
click at [250, 160] on div "Rota 19 - Placa RNL1J65 40902554 - NADIR CAVARZAN Janela de atendimento Grade d…" at bounding box center [276, 123] width 553 height 246
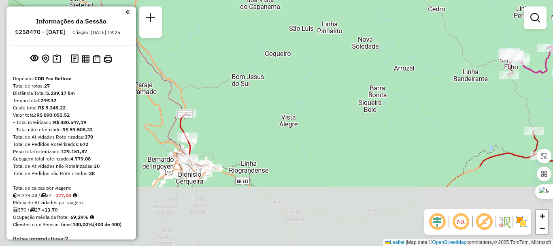
drag, startPoint x: 211, startPoint y: 159, endPoint x: 236, endPoint y: 61, distance: 100.7
click at [236, 61] on div "Rota 19 - Placa RNL1J65 40902554 - NADIR CAVARZAN Janela de atendimento Grade d…" at bounding box center [276, 123] width 553 height 246
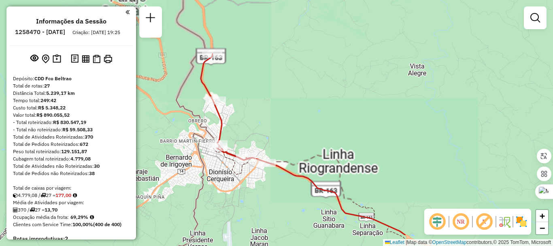
drag, startPoint x: 250, startPoint y: 102, endPoint x: 266, endPoint y: 88, distance: 21.2
click at [266, 88] on div "Rota 19 - Placa RNL1J65 40902554 - NADIR CAVARZAN Janela de atendimento Grade d…" at bounding box center [276, 123] width 553 height 246
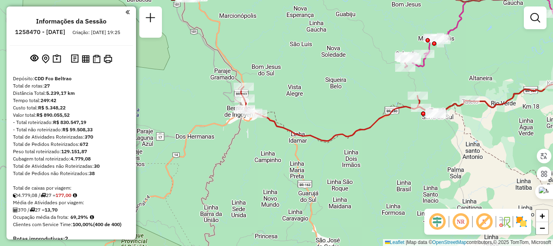
drag, startPoint x: 334, startPoint y: 72, endPoint x: 256, endPoint y: 83, distance: 78.5
click at [259, 83] on div "Rota 19 - Placa RNL1J65 40902554 - NADIR CAVARZAN Janela de atendimento Grade d…" at bounding box center [276, 123] width 553 height 246
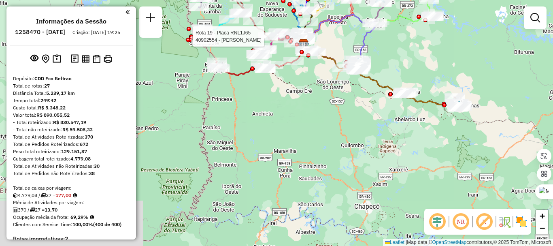
drag, startPoint x: 242, startPoint y: 81, endPoint x: 220, endPoint y: 125, distance: 49.8
click at [220, 125] on div "Rota 19 - Placa RNL1J65 40902554 - NADIR CAVARZAN Janela de atendimento Grade d…" at bounding box center [276, 123] width 553 height 246
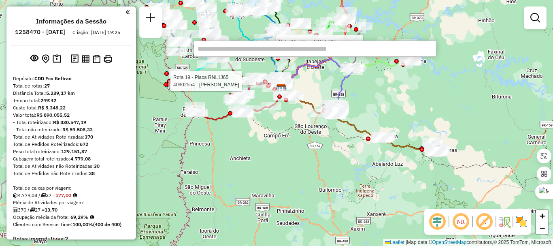
type input "******"
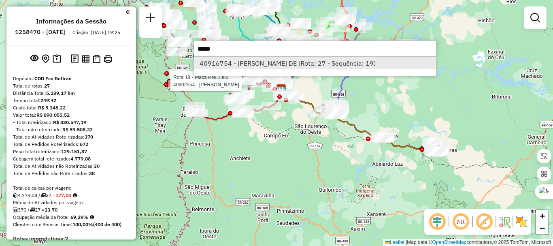
type input "*****"
click at [280, 66] on li "40916754 - CATARINA MACHADO DE (Rota: 27 - Sequência: 19)" at bounding box center [315, 63] width 242 height 12
select select "**********"
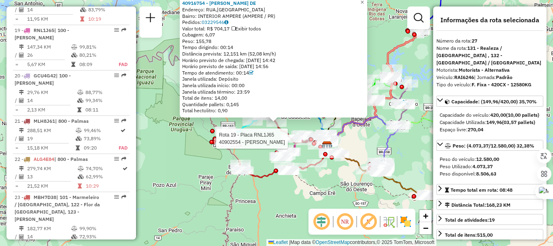
scroll to position [1522, 0]
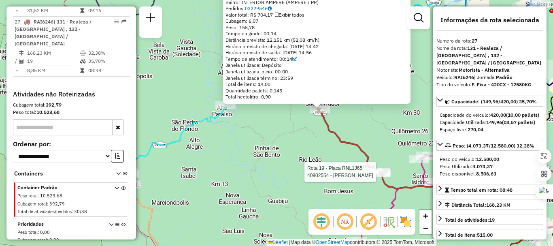
click at [326, 125] on icon at bounding box center [398, 133] width 249 height 139
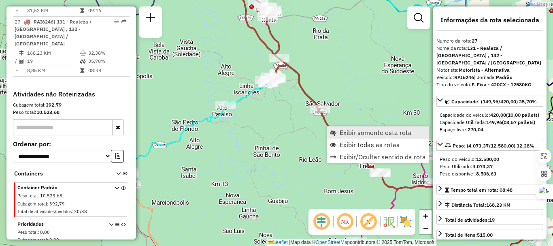
click at [391, 135] on span "Exibir somente esta rota" at bounding box center [376, 132] width 72 height 6
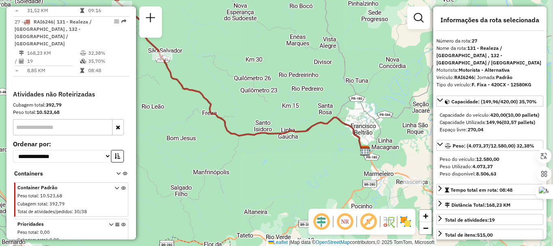
drag, startPoint x: 287, startPoint y: 123, endPoint x: 236, endPoint y: 42, distance: 96.8
click at [236, 42] on div "Janela de atendimento Grade de atendimento Capacidade Transportadoras Veículos …" at bounding box center [276, 123] width 553 height 246
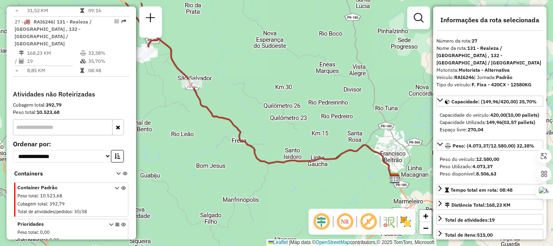
drag, startPoint x: 292, startPoint y: 107, endPoint x: 339, endPoint y: 140, distance: 57.5
click at [348, 142] on div "Janela de atendimento Grade de atendimento Capacidade Transportadoras Veículos …" at bounding box center [276, 123] width 553 height 246
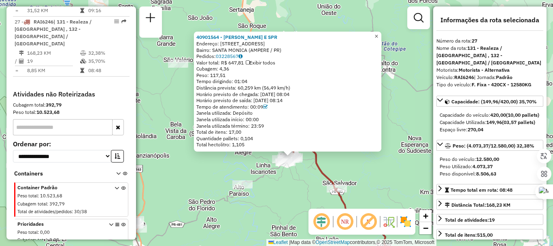
click at [378, 34] on span "×" at bounding box center [376, 36] width 4 height 7
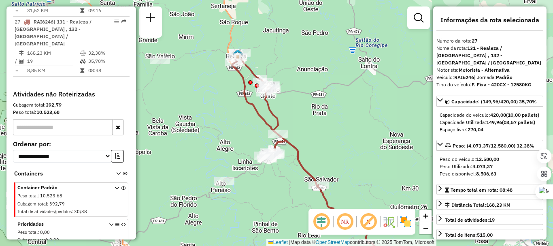
drag, startPoint x: 323, startPoint y: 134, endPoint x: 305, endPoint y: 129, distance: 18.7
click at [305, 129] on div "Janela de atendimento Grade de atendimento Capacidade Transportadoras Veículos …" at bounding box center [276, 123] width 553 height 246
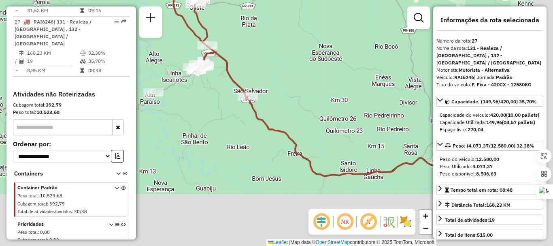
drag, startPoint x: 239, startPoint y: 97, endPoint x: 199, endPoint y: 50, distance: 61.5
click at [195, 44] on div "Janela de atendimento Grade de atendimento Capacidade Transportadoras Veículos …" at bounding box center [276, 123] width 553 height 246
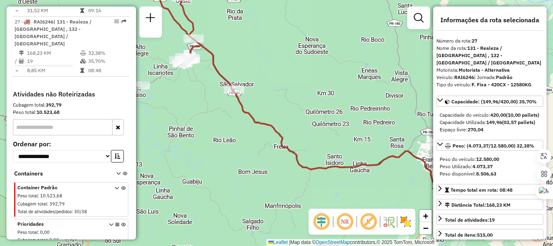
drag, startPoint x: 266, startPoint y: 122, endPoint x: 257, endPoint y: 122, distance: 8.5
click at [257, 122] on icon at bounding box center [312, 114] width 249 height 139
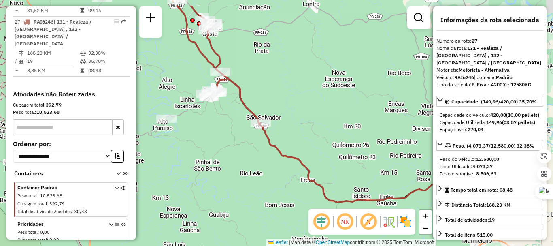
drag, startPoint x: 210, startPoint y: 108, endPoint x: 235, endPoint y: 114, distance: 25.5
click at [240, 131] on div "Janela de atendimento Grade de atendimento Capacidade Transportadoras Veículos …" at bounding box center [276, 123] width 553 height 246
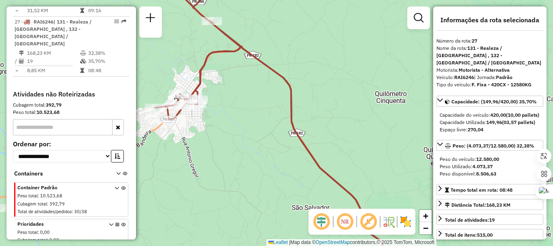
drag, startPoint x: 195, startPoint y: 85, endPoint x: 250, endPoint y: 106, distance: 59.5
click at [247, 108] on div "Janela de atendimento Grade de atendimento Capacidade Transportadoras Veículos …" at bounding box center [276, 123] width 553 height 246
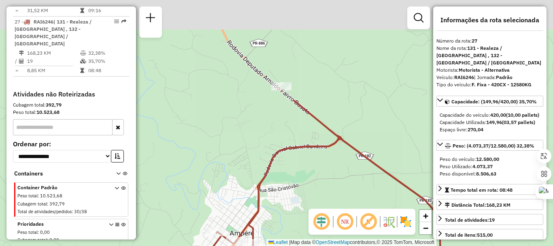
drag, startPoint x: 251, startPoint y: 191, endPoint x: 258, endPoint y: 199, distance: 10.9
click at [258, 199] on icon at bounding box center [341, 247] width 346 height 295
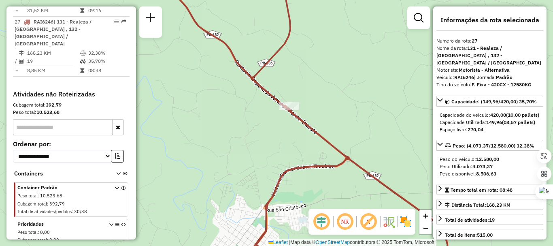
drag, startPoint x: 240, startPoint y: 125, endPoint x: 265, endPoint y: 200, distance: 79.1
click at [267, 202] on div "Janela de atendimento Grade de atendimento Capacidade Transportadoras Veículos …" at bounding box center [276, 123] width 553 height 246
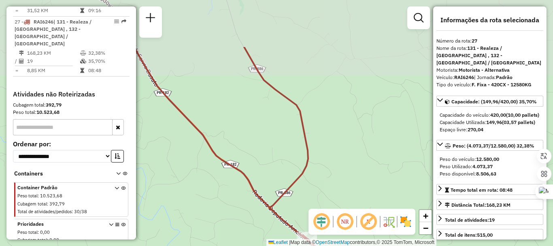
drag, startPoint x: 261, startPoint y: 190, endPoint x: 262, endPoint y: 195, distance: 4.6
click at [262, 195] on icon at bounding box center [287, 194] width 306 height 295
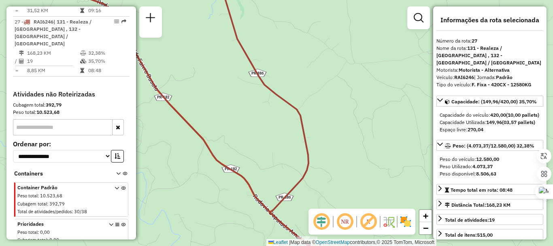
drag, startPoint x: 259, startPoint y: 128, endPoint x: 286, endPoint y: 190, distance: 67.4
click at [287, 194] on div "Janela de atendimento Grade de atendimento Capacidade Transportadoras Veículos …" at bounding box center [276, 123] width 553 height 246
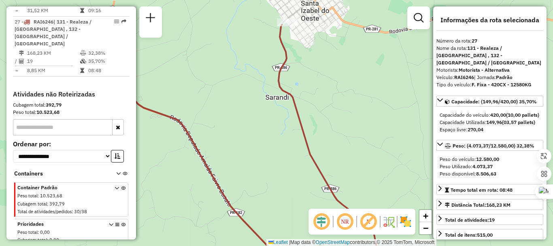
click at [279, 204] on div "Janela de atendimento Grade de atendimento Capacidade Transportadoras Veículos …" at bounding box center [276, 123] width 553 height 246
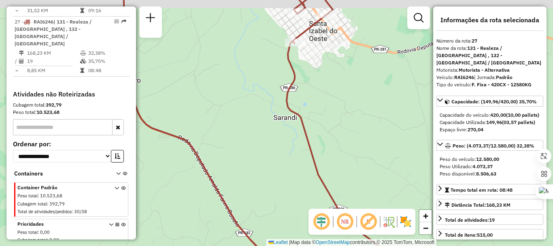
drag, startPoint x: 257, startPoint y: 149, endPoint x: 272, endPoint y: 196, distance: 49.0
click at [273, 217] on div "Janela de atendimento Grade de atendimento Capacidade Transportadoras Veículos …" at bounding box center [276, 123] width 553 height 246
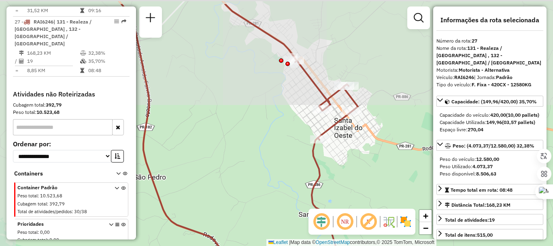
drag, startPoint x: 272, startPoint y: 166, endPoint x: 281, endPoint y: 194, distance: 29.4
click at [281, 194] on div "Janela de atendimento Grade de atendimento Capacidade Transportadoras Veículos …" at bounding box center [276, 123] width 553 height 246
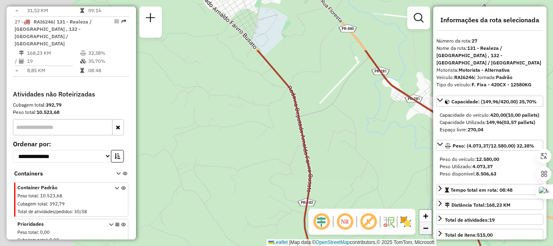
drag, startPoint x: 290, startPoint y: 122, endPoint x: 431, endPoint y: 233, distance: 179.3
click at [444, 245] on html "Aguarde... Pop-up bloqueado! Seu navegador bloqueou automáticamente a abertura …" at bounding box center [276, 123] width 553 height 246
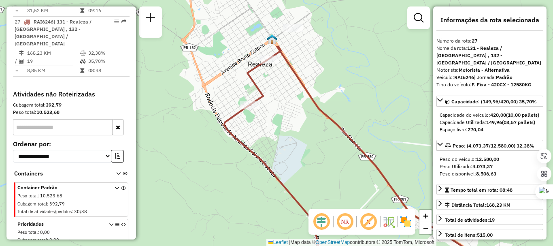
drag, startPoint x: 263, startPoint y: 99, endPoint x: 294, endPoint y: 136, distance: 48.5
click at [298, 159] on div "Janela de atendimento Grade de atendimento Capacidade Transportadoras Veículos …" at bounding box center [276, 123] width 553 height 246
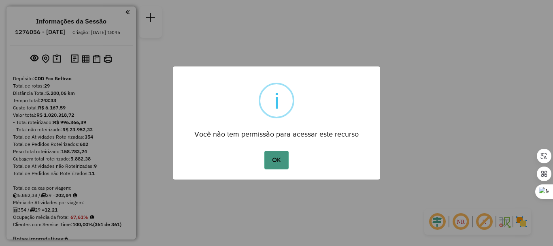
click at [272, 157] on button "OK" at bounding box center [276, 160] width 24 height 19
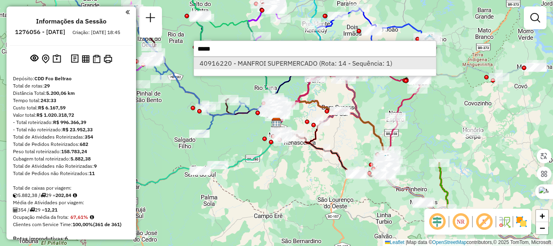
type input "*****"
click at [257, 63] on li "40916220 - MANFROI SUPERMERCADO (Rota: 14 - Sequência: 1)" at bounding box center [315, 63] width 242 height 12
select select "**********"
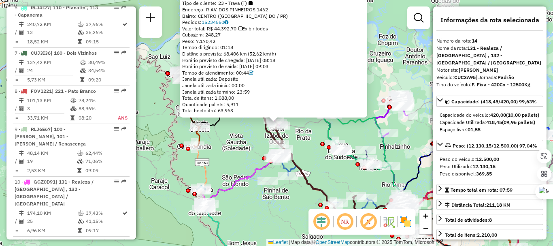
scroll to position [950, 0]
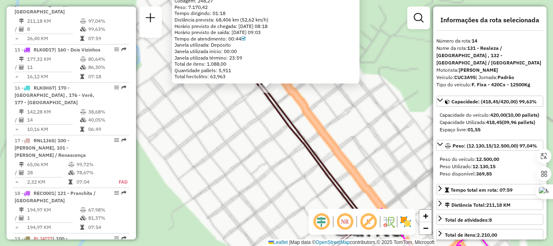
click at [299, 132] on icon at bounding box center [295, 157] width 135 height 226
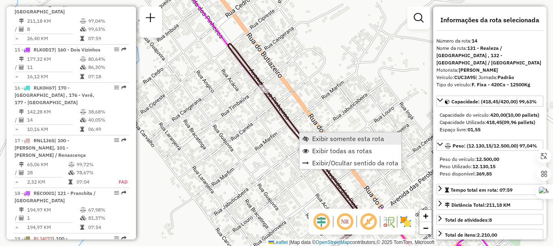
click at [319, 135] on span "Exibir somente esta rota" at bounding box center [348, 138] width 72 height 6
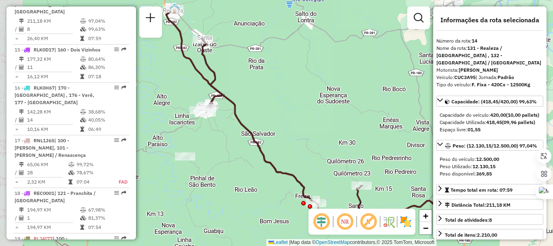
drag, startPoint x: 294, startPoint y: 125, endPoint x: 331, endPoint y: 123, distance: 36.9
click at [331, 123] on div "Janela de atendimento Grade de atendimento Capacidade Transportadoras Veículos …" at bounding box center [276, 123] width 553 height 246
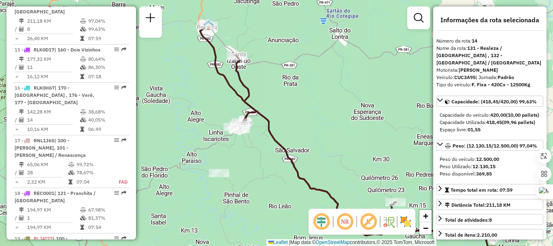
drag, startPoint x: 293, startPoint y: 119, endPoint x: 332, endPoint y: 168, distance: 62.8
click at [336, 170] on div "Janela de atendimento Grade de atendimento Capacidade Transportadoras Veículos …" at bounding box center [276, 123] width 553 height 246
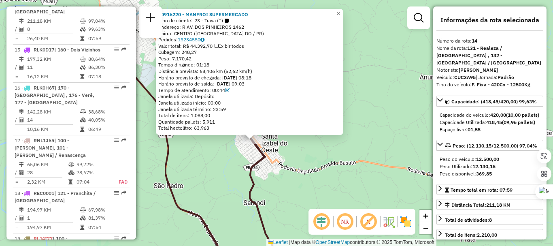
drag, startPoint x: 247, startPoint y: 198, endPoint x: 240, endPoint y: 194, distance: 8.0
click at [240, 194] on icon at bounding box center [192, 135] width 174 height 239
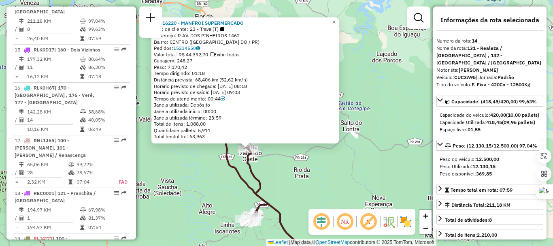
drag, startPoint x: 262, startPoint y: 180, endPoint x: 263, endPoint y: 170, distance: 9.7
click at [263, 170] on div "40916220 - MANFROI SUPERMERCADO Tipo de cliente: 23 - Trava (T) Endereço: R AV.…" at bounding box center [276, 123] width 553 height 246
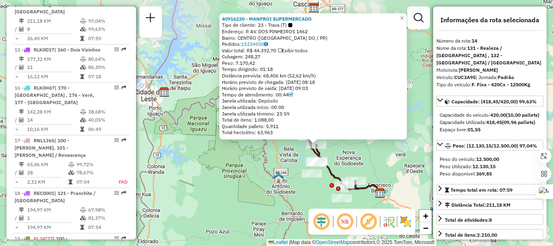
drag, startPoint x: 374, startPoint y: 169, endPoint x: 353, endPoint y: 142, distance: 34.0
click at [359, 163] on div "40916220 - MANFROI SUPERMERCADO Tipo de cliente: 23 - Trava (T) Endereço: R AV.…" at bounding box center [276, 123] width 553 height 246
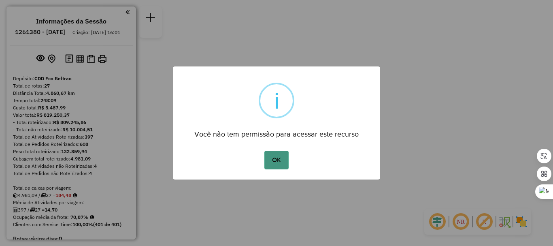
click at [274, 161] on button "OK" at bounding box center [276, 160] width 24 height 19
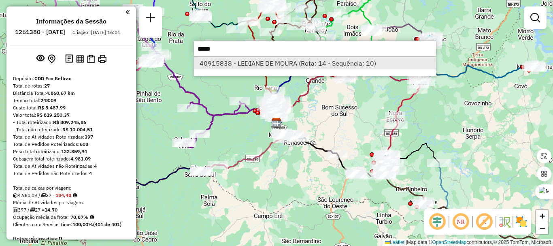
type input "*****"
click at [309, 67] on li "40915838 - LEDIANE DE MOURA (Rota: 14 - Sequência: 10)" at bounding box center [315, 63] width 242 height 12
select select "**********"
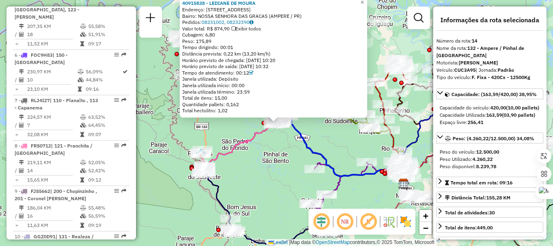
scroll to position [933, 0]
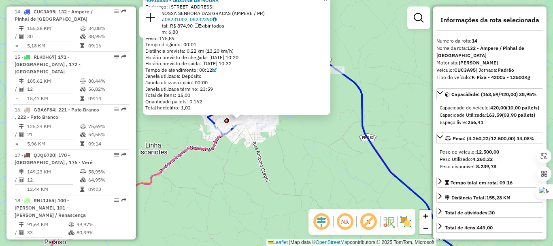
click at [363, 96] on icon at bounding box center [359, 136] width 208 height 268
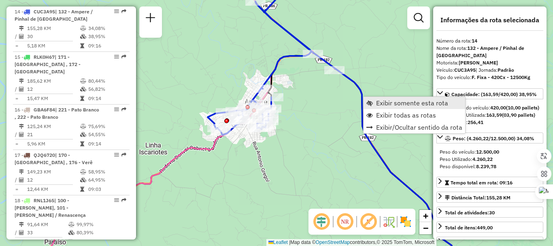
click at [386, 101] on span "Exibir somente esta rota" at bounding box center [412, 103] width 72 height 6
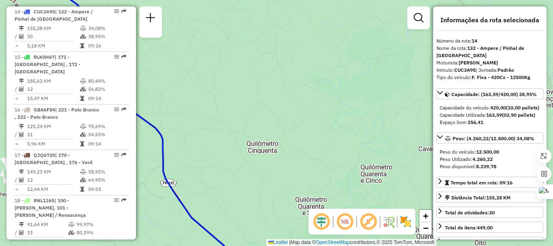
drag, startPoint x: 202, startPoint y: 80, endPoint x: 299, endPoint y: 106, distance: 100.7
click at [374, 133] on div "Janela de atendimento Grade de atendimento Capacidade Transportadoras Veículos …" at bounding box center [276, 123] width 553 height 246
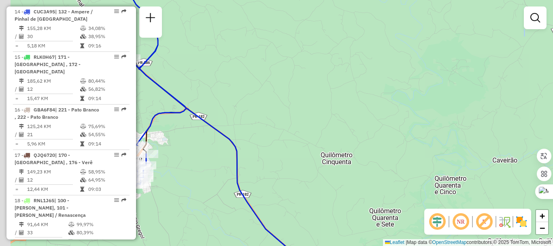
drag, startPoint x: 295, startPoint y: 105, endPoint x: 359, endPoint y: 115, distance: 65.5
click at [359, 115] on div "Janela de atendimento Grade de atendimento Capacidade Transportadoras Veículos …" at bounding box center [276, 123] width 553 height 246
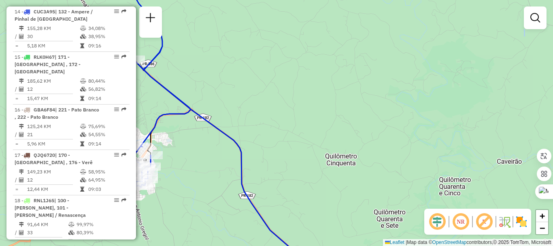
click at [221, 134] on icon at bounding box center [222, 164] width 175 height 210
select select "**********"
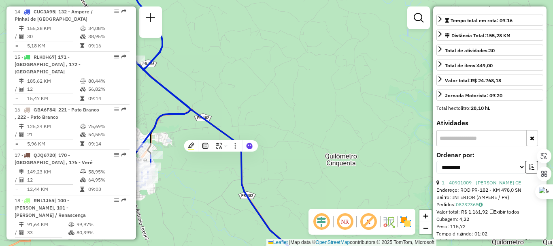
scroll to position [202, 0]
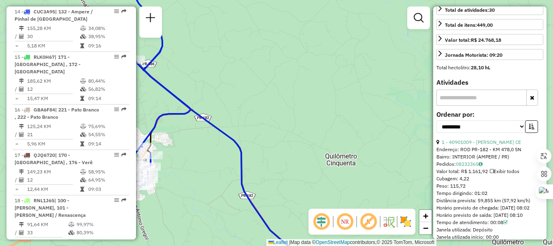
drag, startPoint x: 316, startPoint y: 127, endPoint x: 420, endPoint y: 117, distance: 104.1
click at [420, 117] on div "Janela de atendimento Grade de atendimento Capacidade Transportadoras Veículos …" at bounding box center [276, 123] width 553 height 246
